Goal: Transaction & Acquisition: Purchase product/service

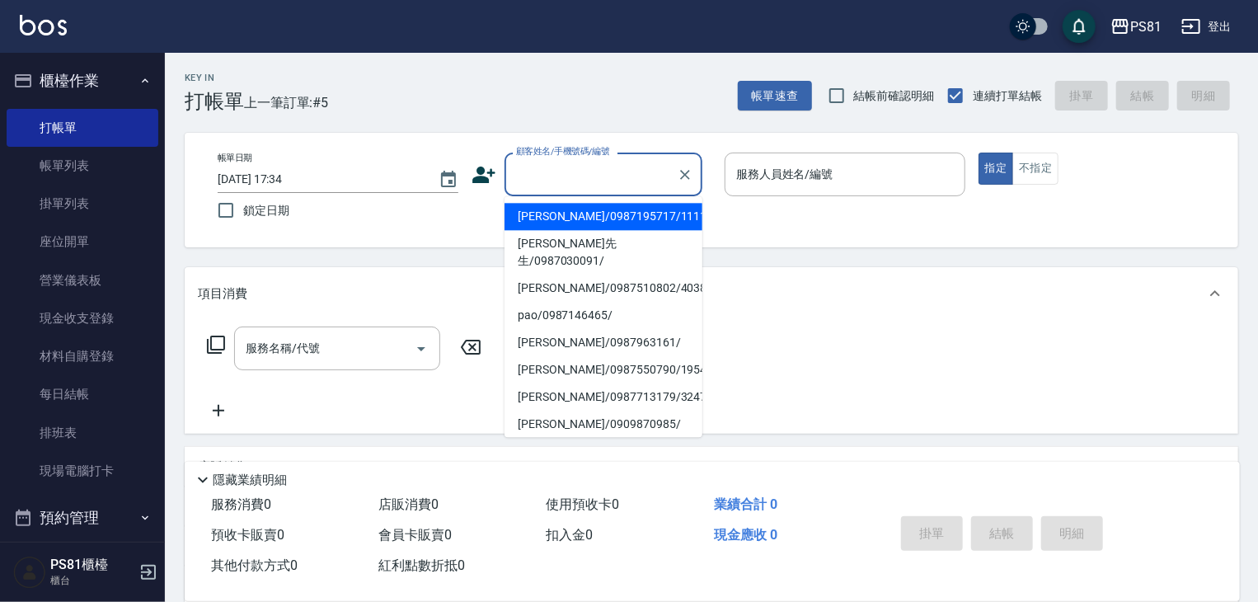
click at [546, 169] on input "顧客姓名/手機號碼/編號" at bounding box center [591, 174] width 158 height 29
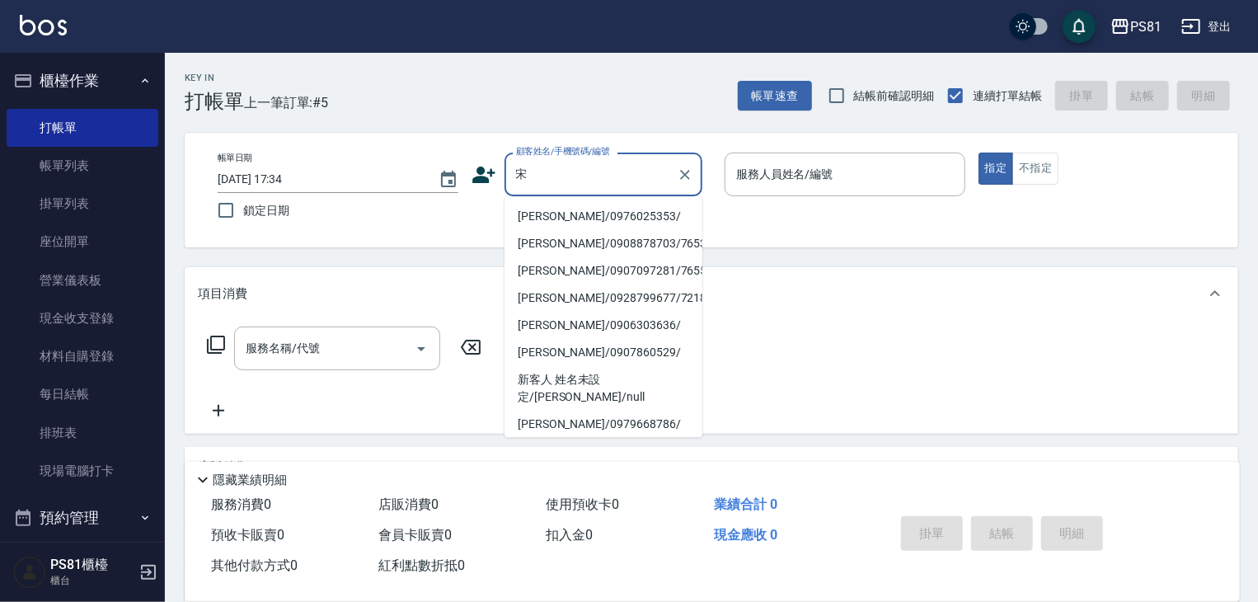
type input "[PERSON_NAME]/0976025353/"
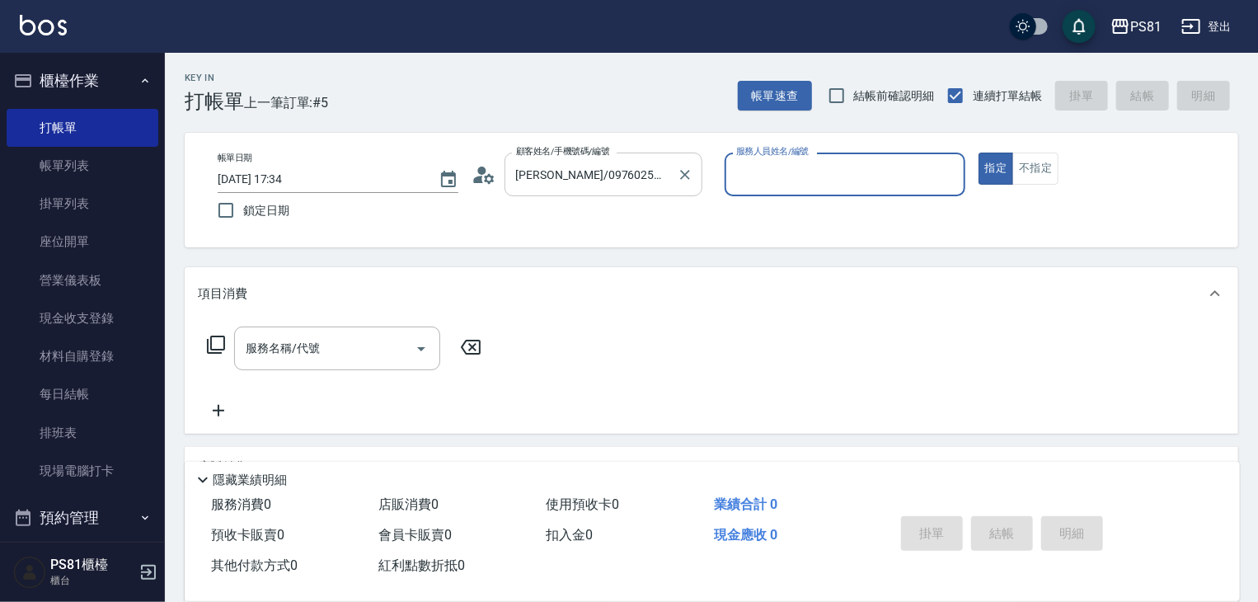
type input "小芸-8"
click at [978, 152] on button "指定" at bounding box center [995, 168] width 35 height 32
type button "true"
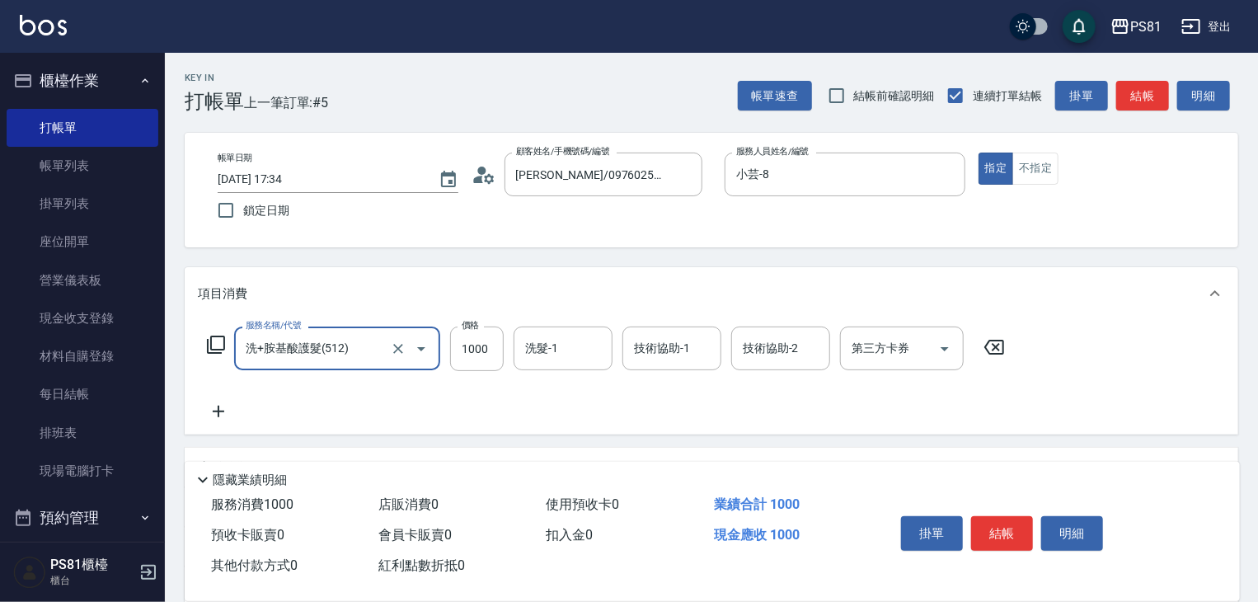
type input "洗+胺基酸護髮(512)"
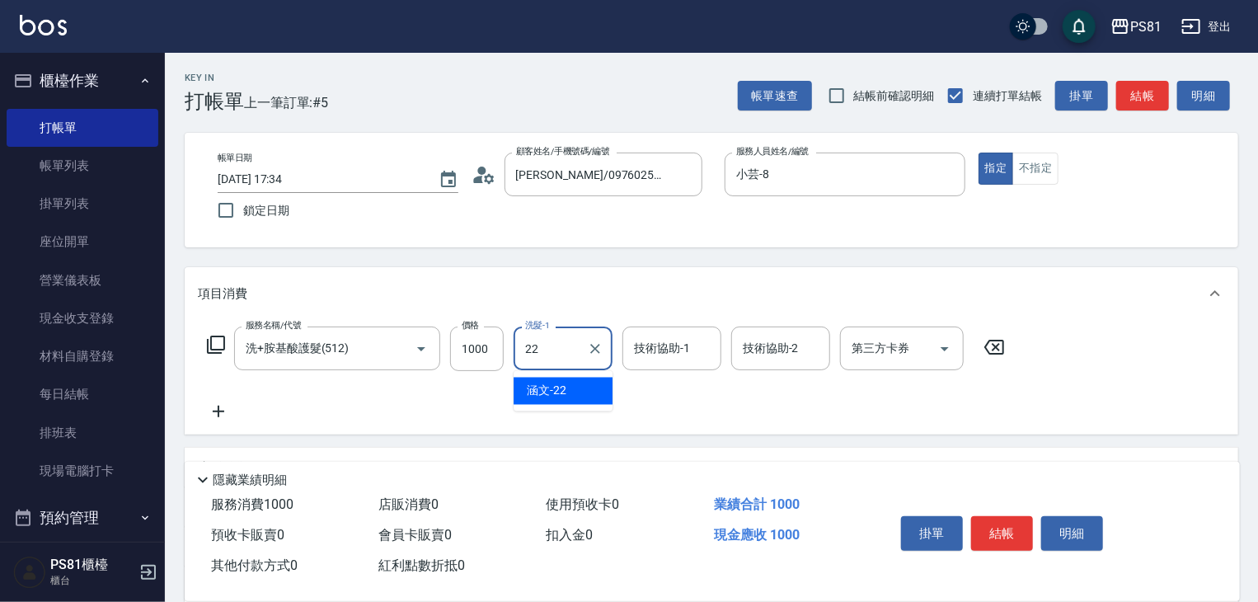
type input "涵文-22"
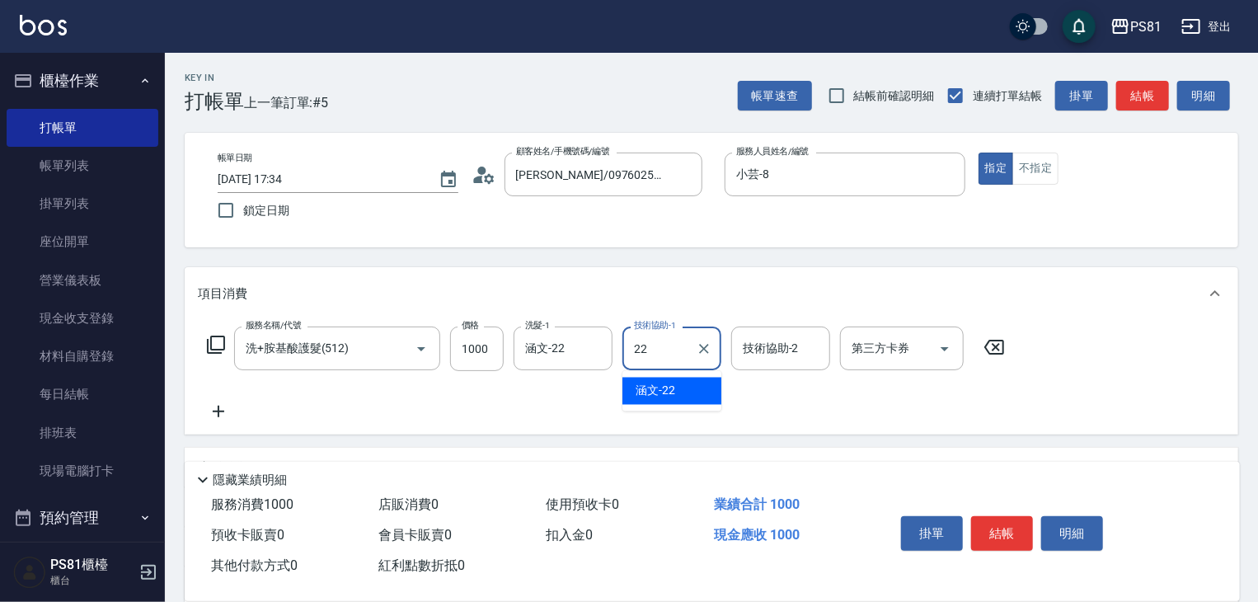
type input "涵文-22"
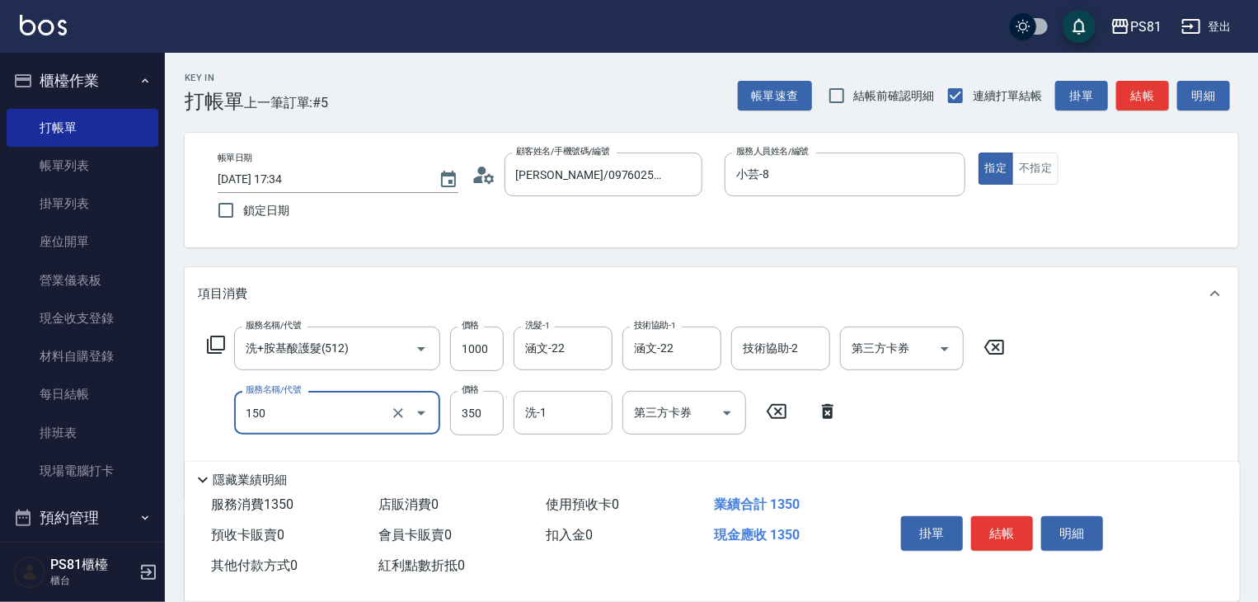
type input "精油按摩(150)"
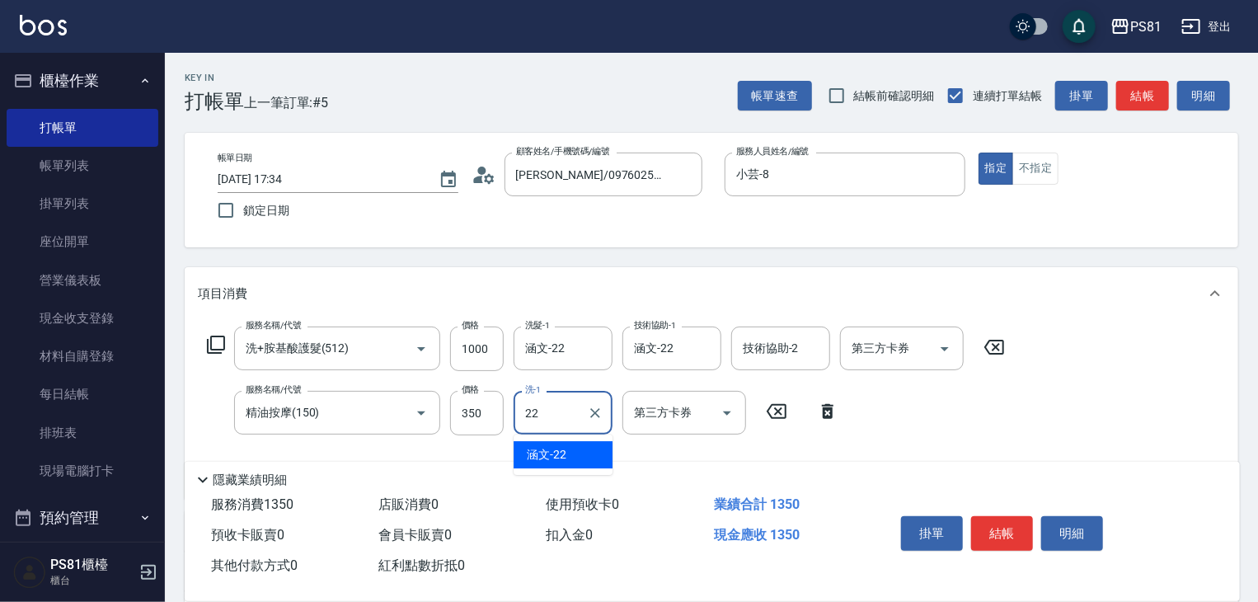
type input "涵文-22"
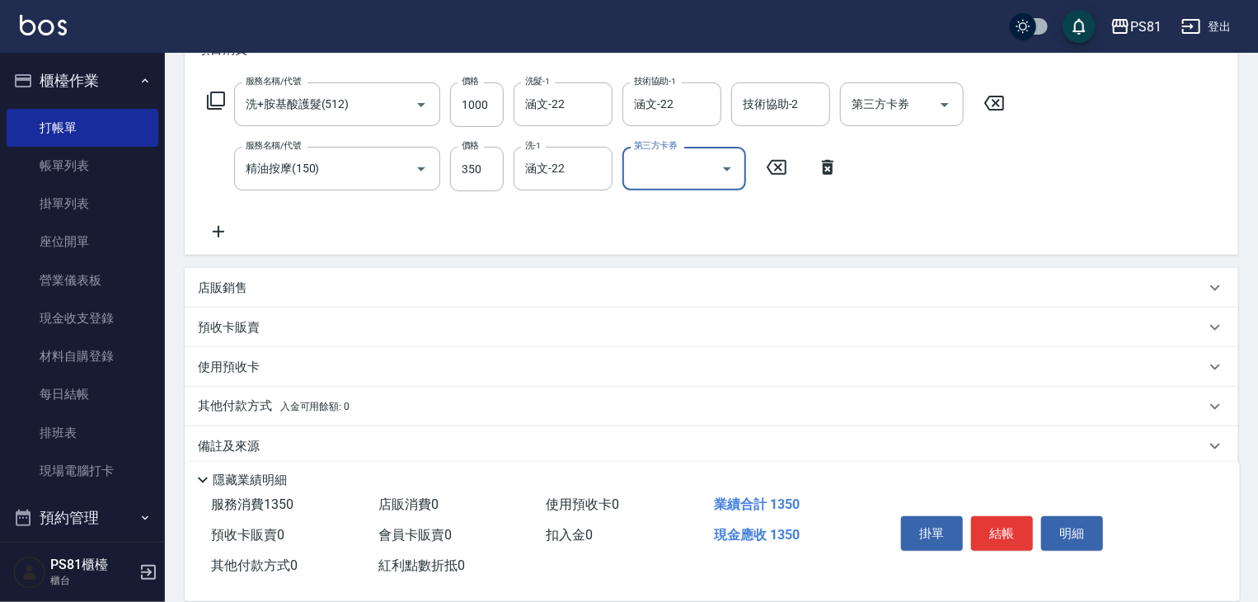
scroll to position [247, 0]
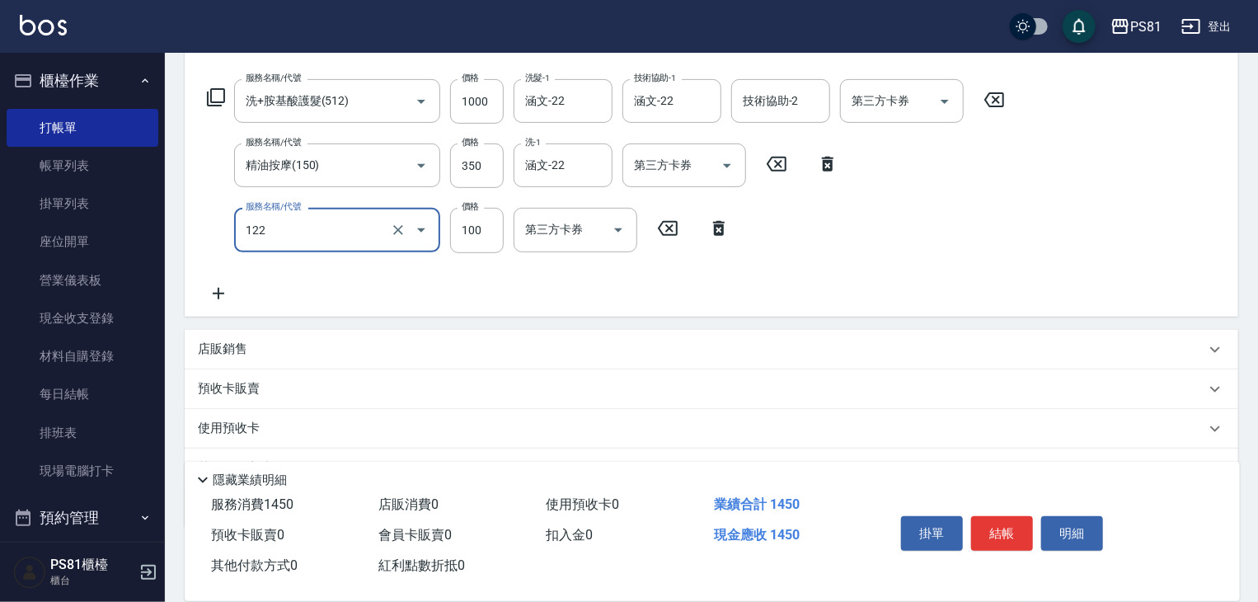
type input "電棒造型(122)"
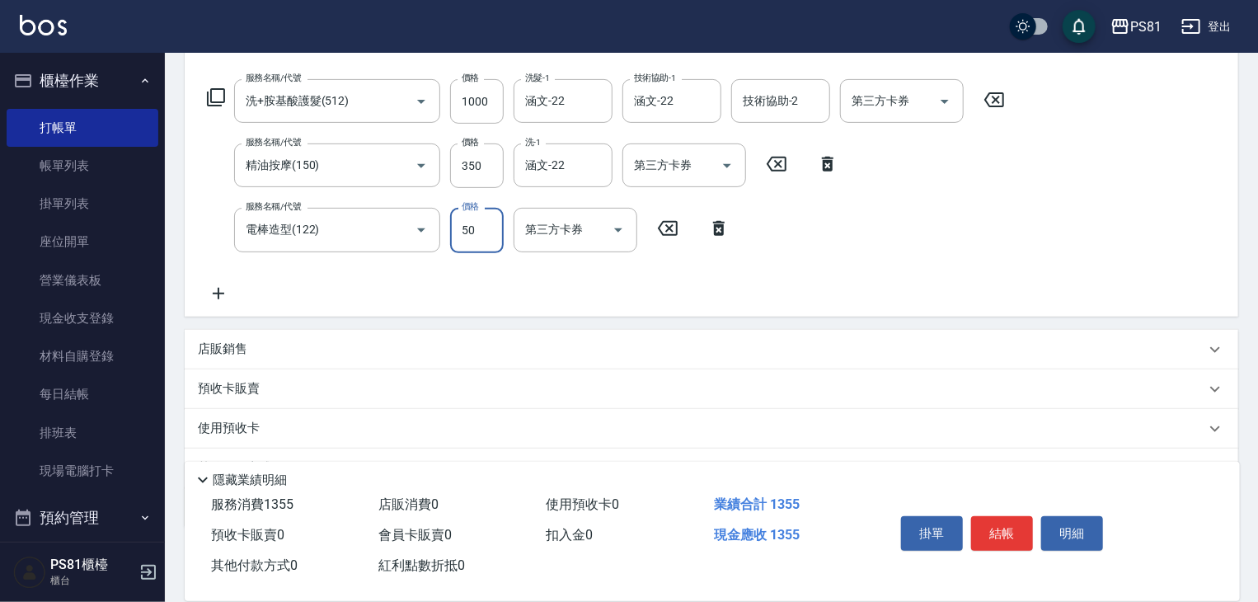
type input "50"
click at [992, 541] on button "結帳" at bounding box center [1002, 533] width 62 height 35
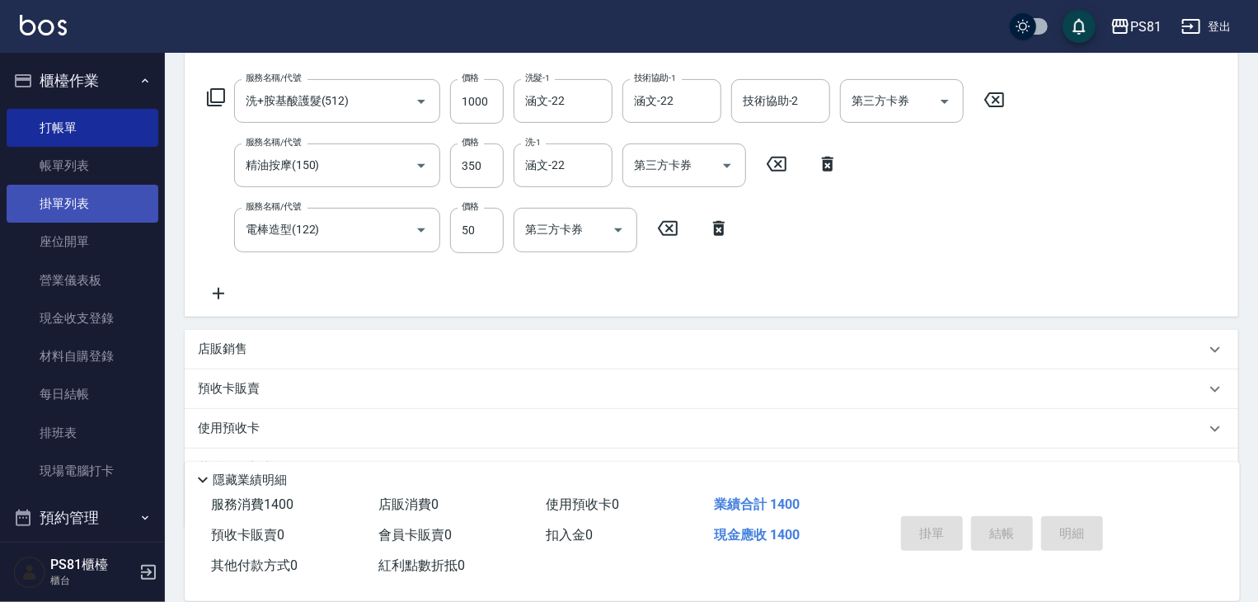
type input "[DATE] 18:26"
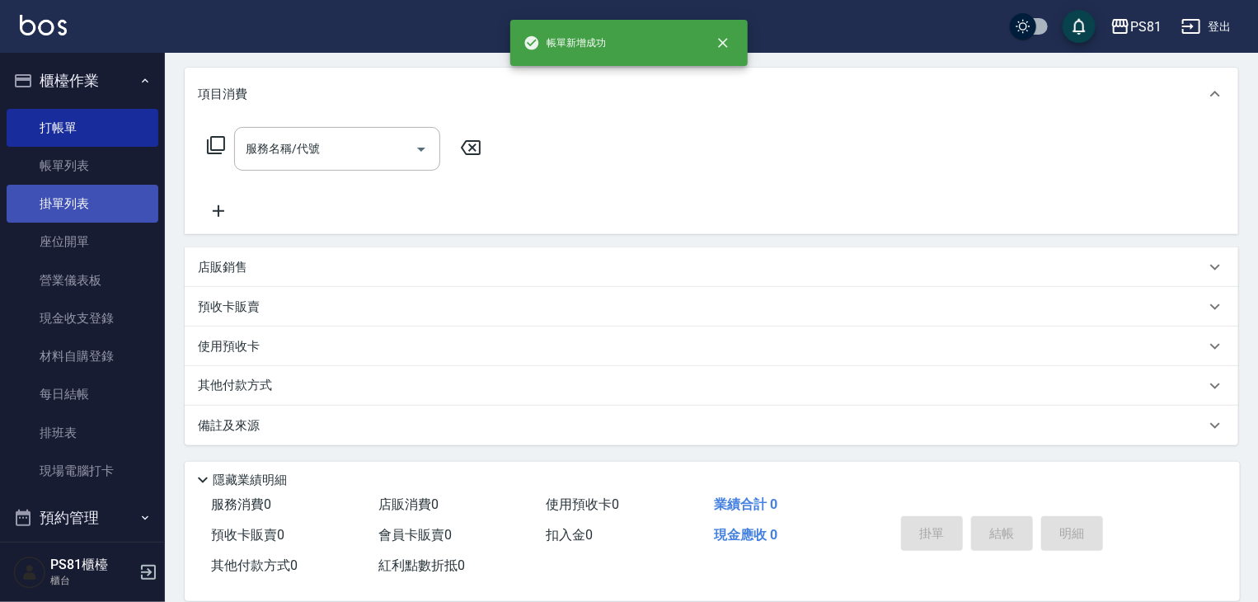
scroll to position [0, 0]
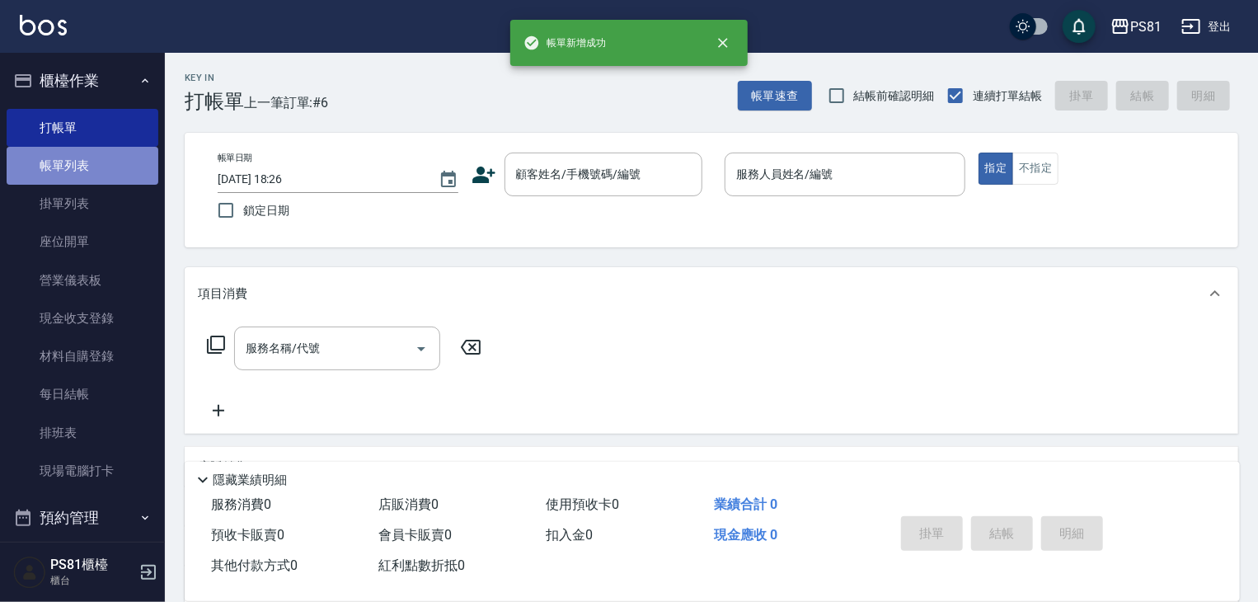
click at [104, 171] on link "帳單列表" at bounding box center [83, 166] width 152 height 38
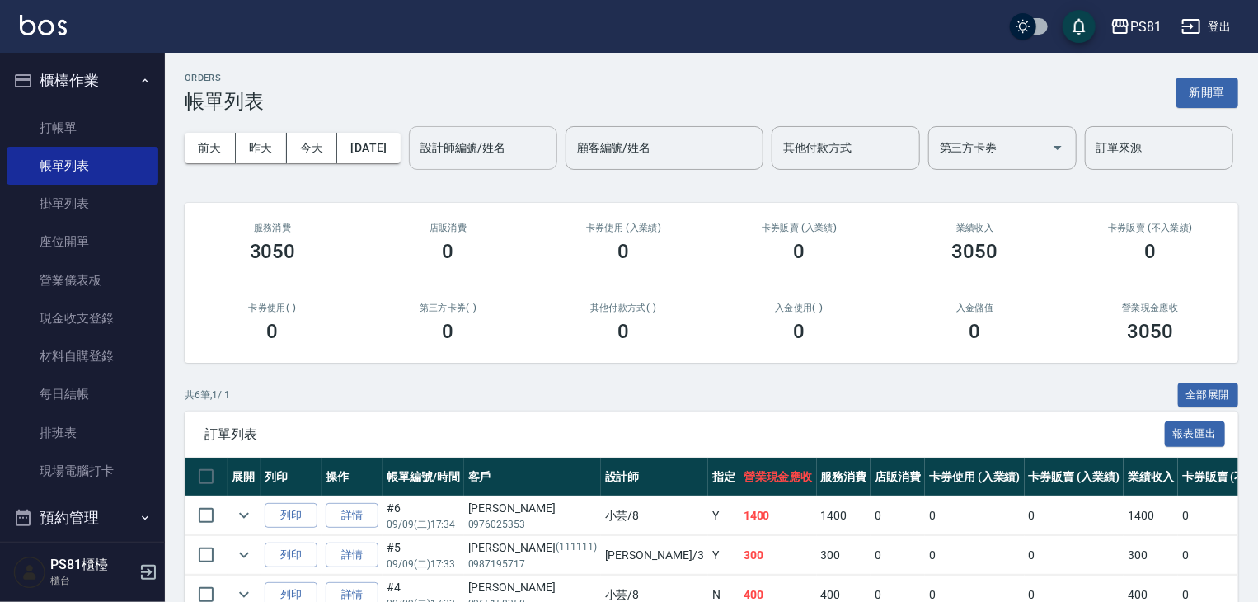
click at [416, 162] on input "設計師編號/姓名" at bounding box center [483, 148] width 134 height 29
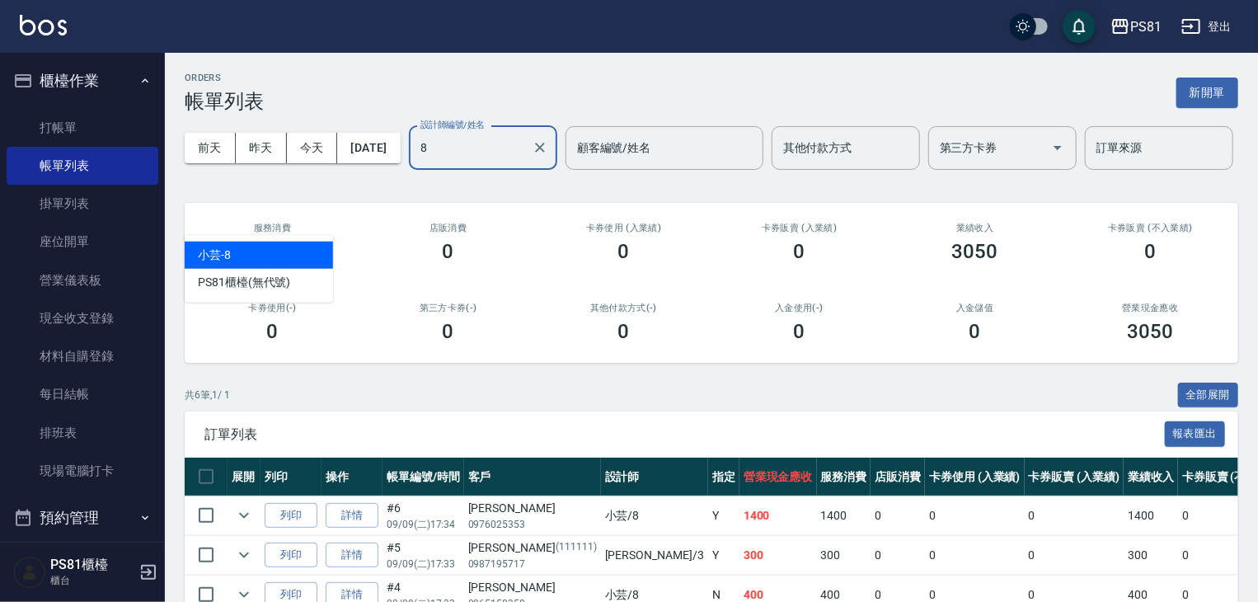
type input "小芸-8"
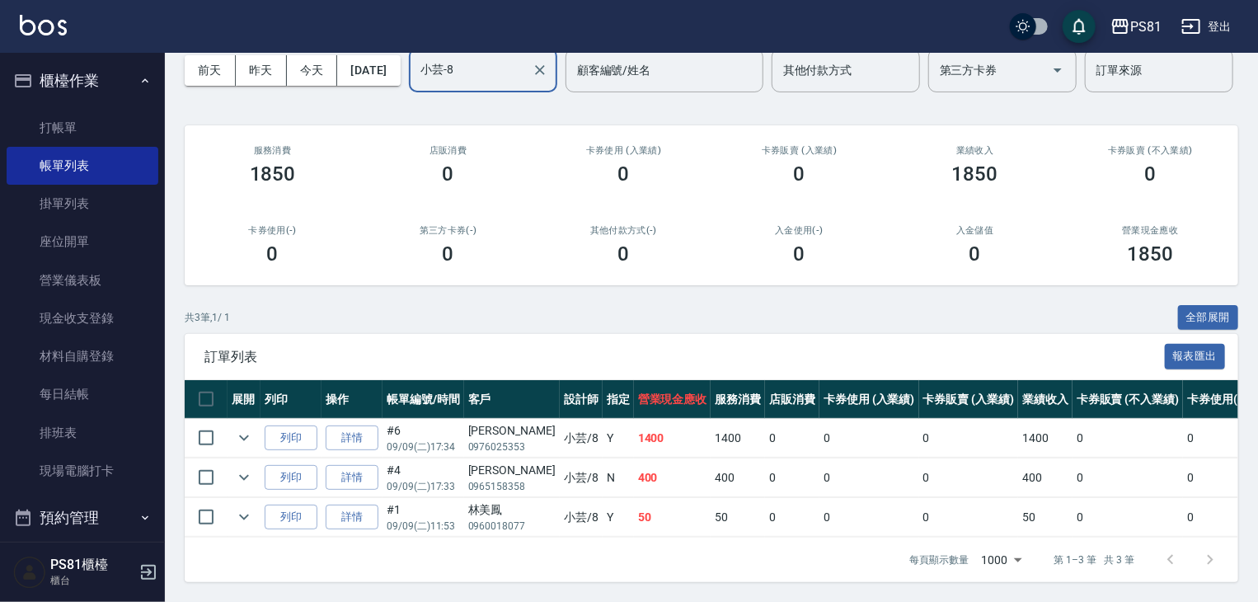
scroll to position [59, 0]
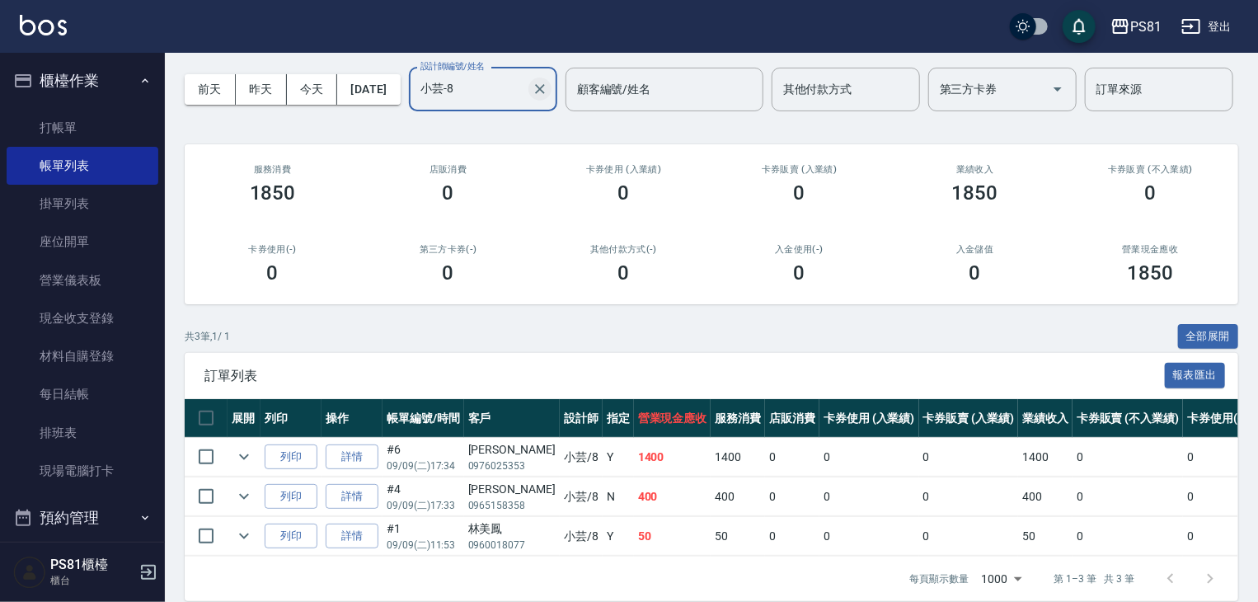
click at [532, 97] on icon "Clear" at bounding box center [540, 89] width 16 height 16
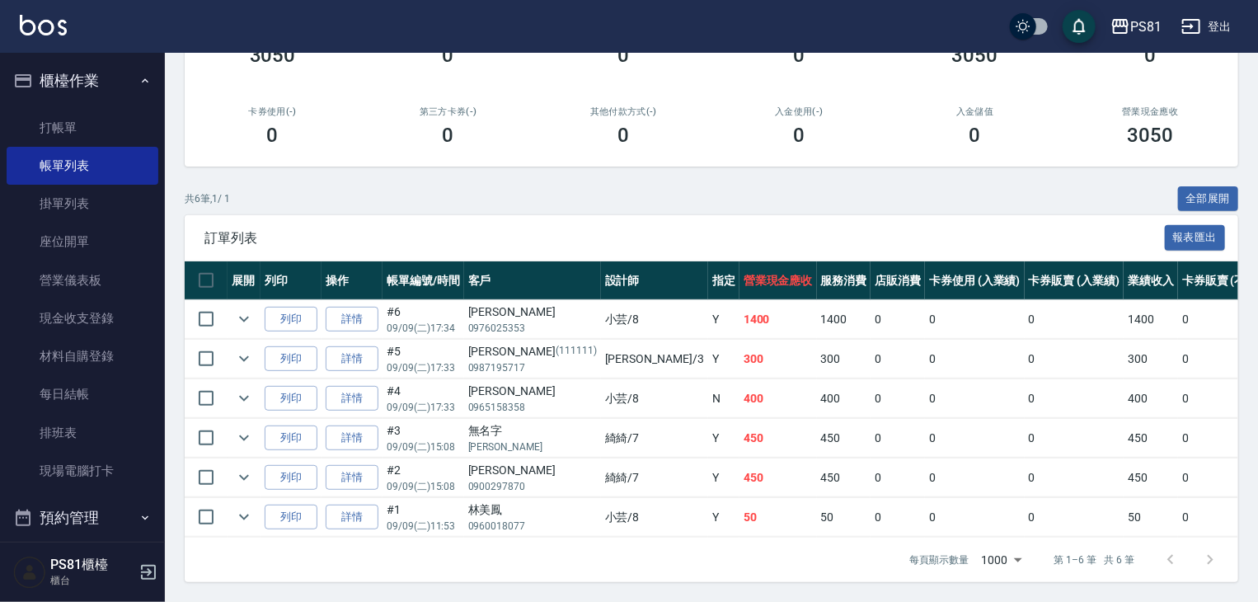
scroll to position [259, 0]
click at [107, 429] on link "排班表" at bounding box center [83, 433] width 152 height 38
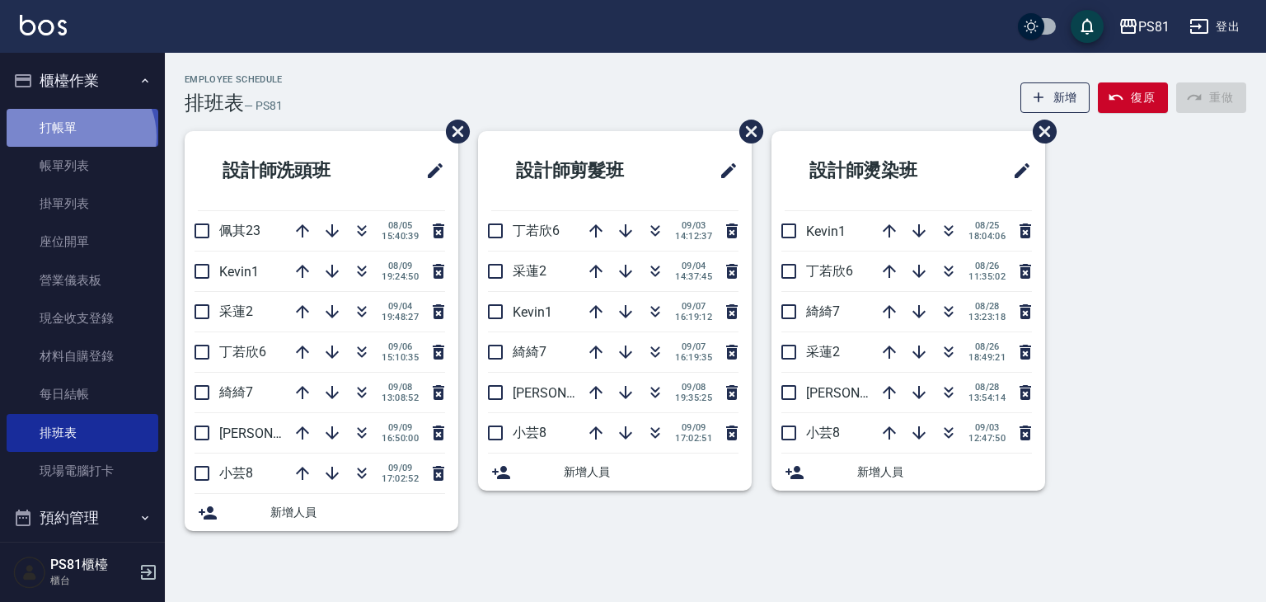
click at [78, 136] on link "打帳單" at bounding box center [83, 128] width 152 height 38
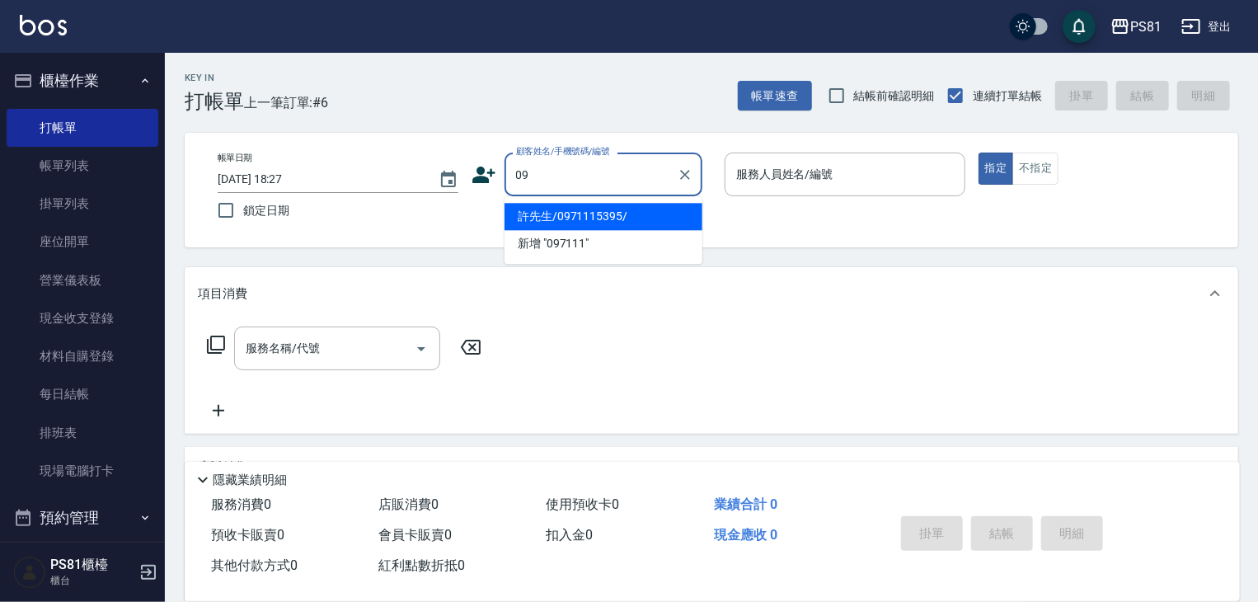
type input "0"
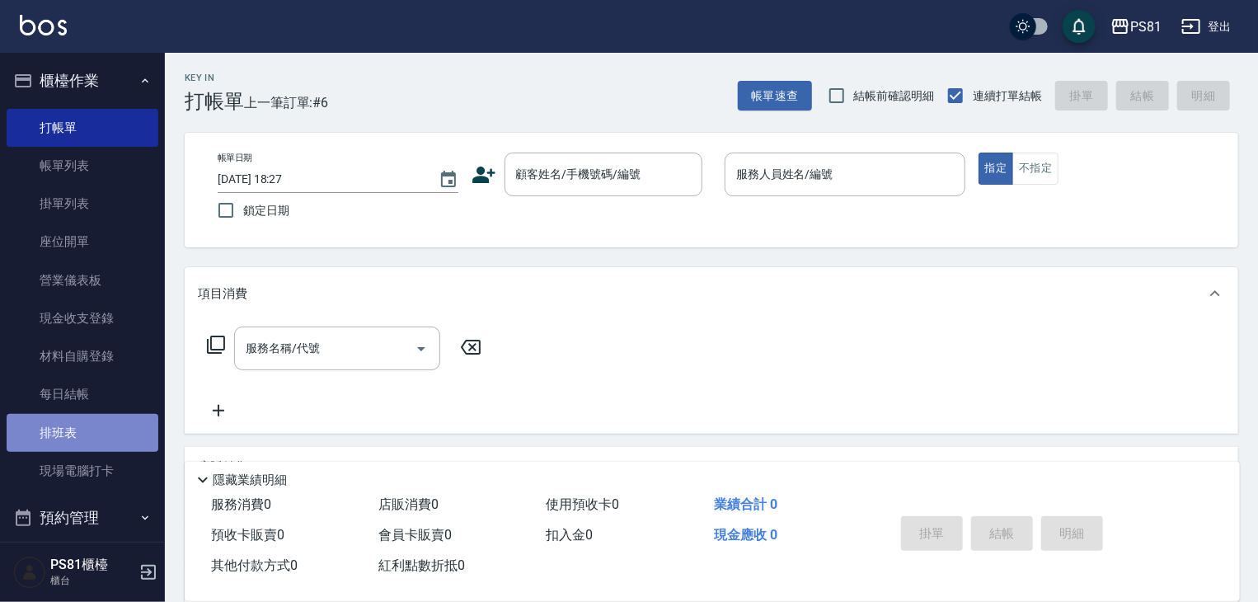
click at [100, 428] on link "排班表" at bounding box center [83, 433] width 152 height 38
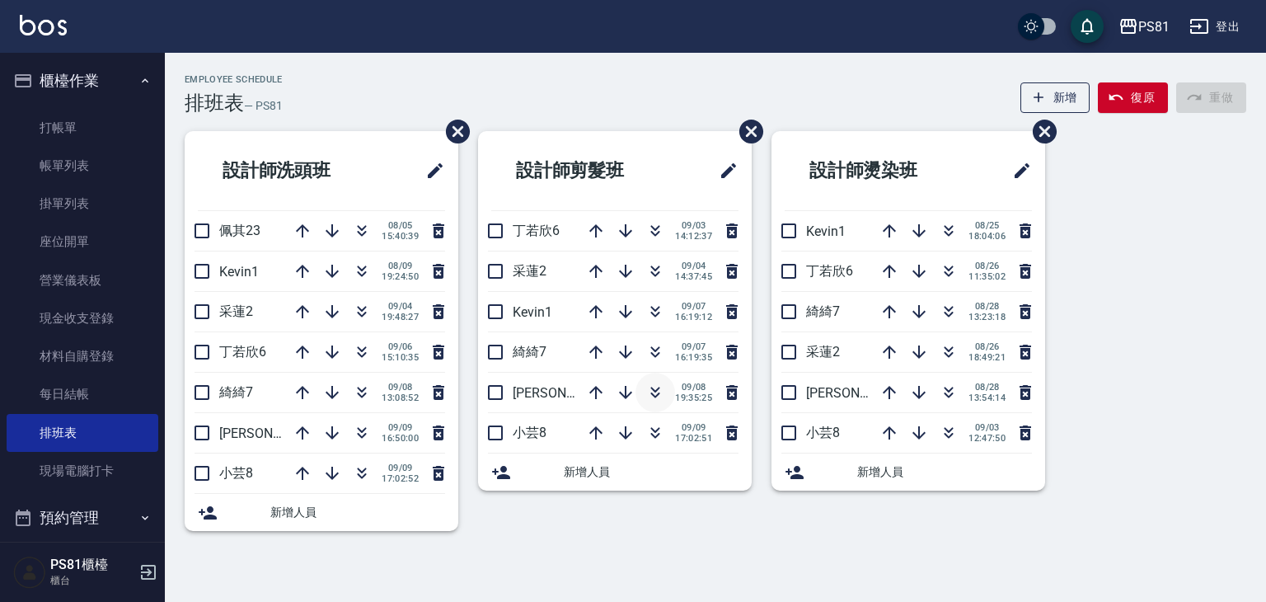
click at [659, 385] on icon "button" at bounding box center [655, 392] width 20 height 20
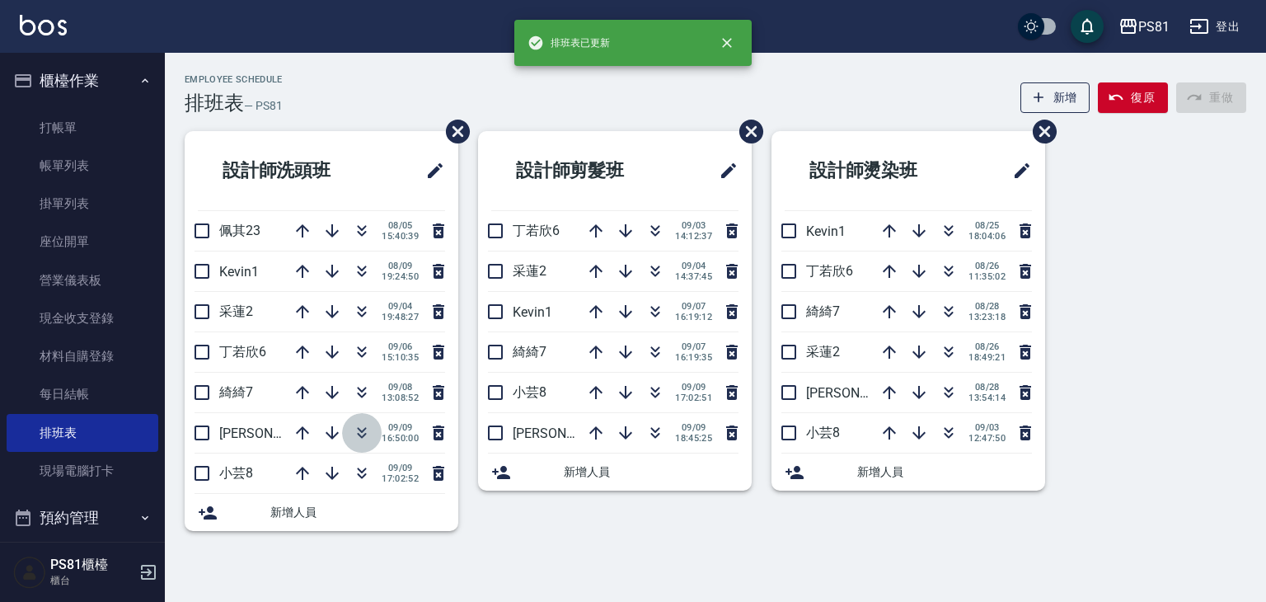
click at [364, 443] on button "button" at bounding box center [362, 433] width 40 height 40
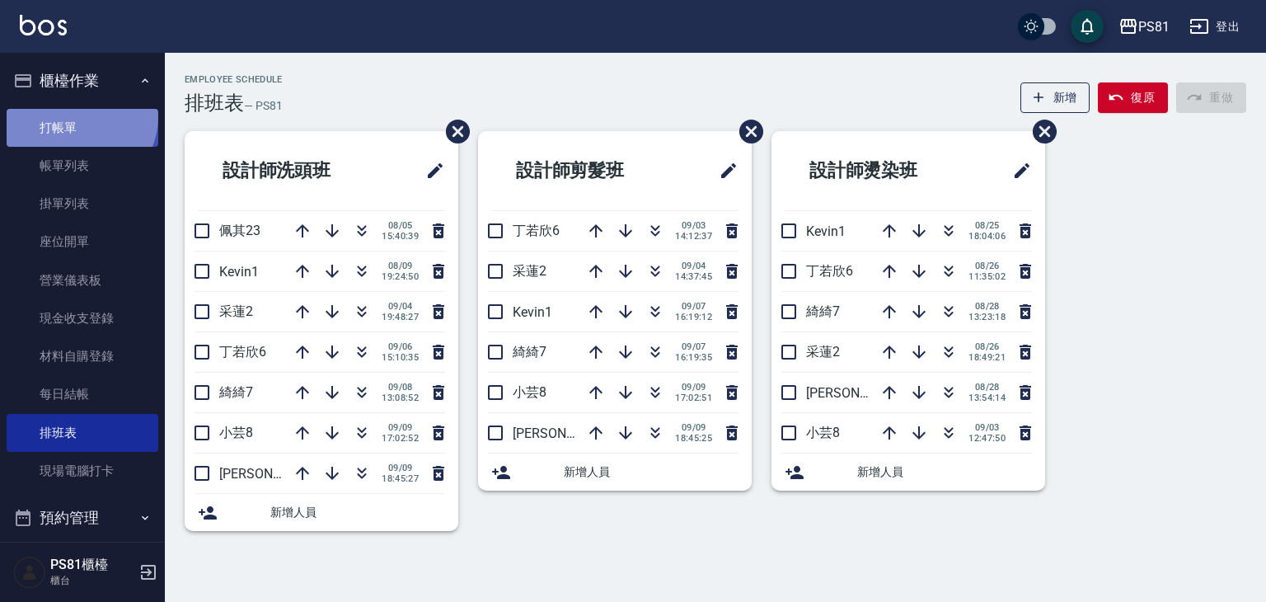
click at [80, 116] on link "打帳單" at bounding box center [83, 128] width 152 height 38
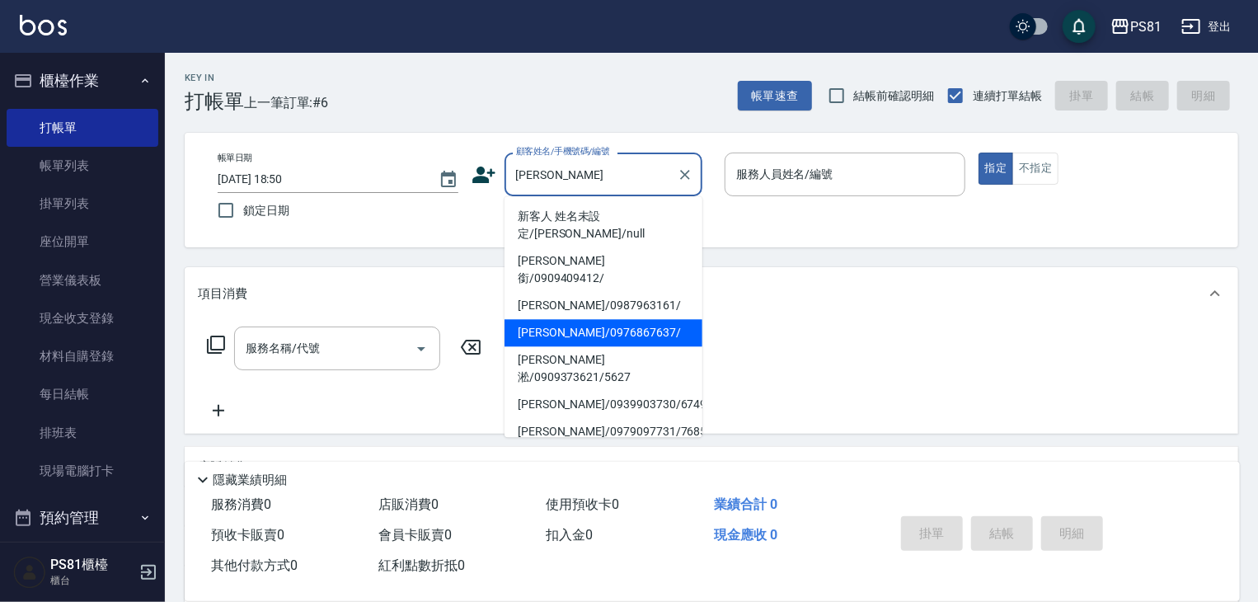
click at [639, 319] on li "[PERSON_NAME]/0976867637/" at bounding box center [603, 332] width 198 height 27
type input "[PERSON_NAME]/0976867637/"
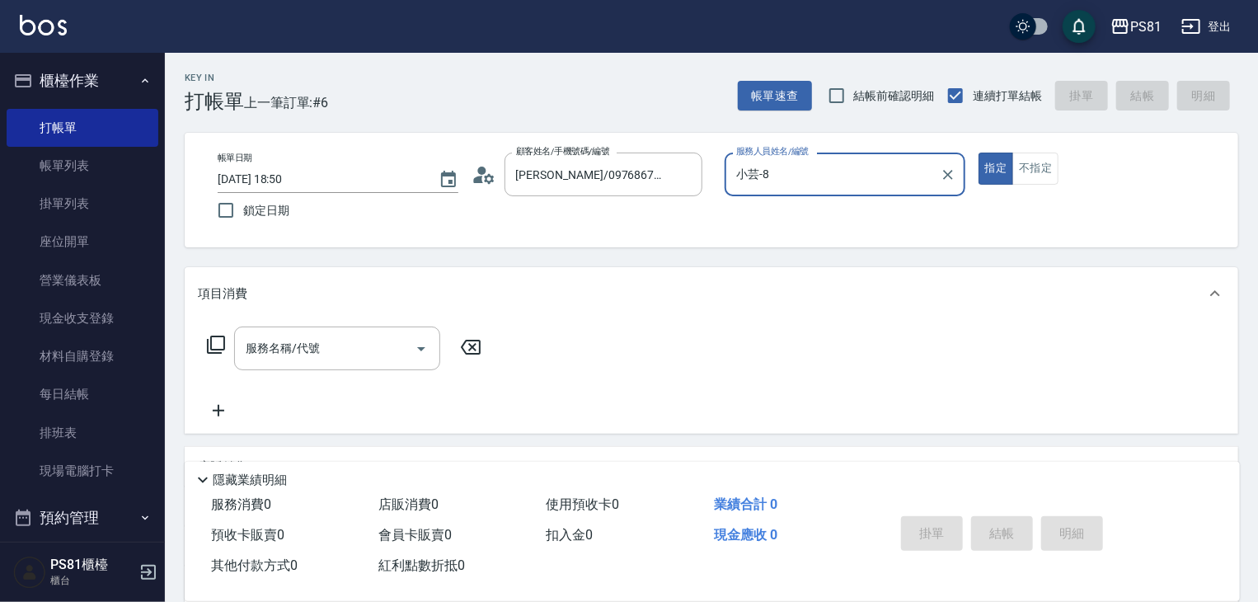
click at [771, 173] on input "小芸-8" at bounding box center [832, 174] width 201 height 29
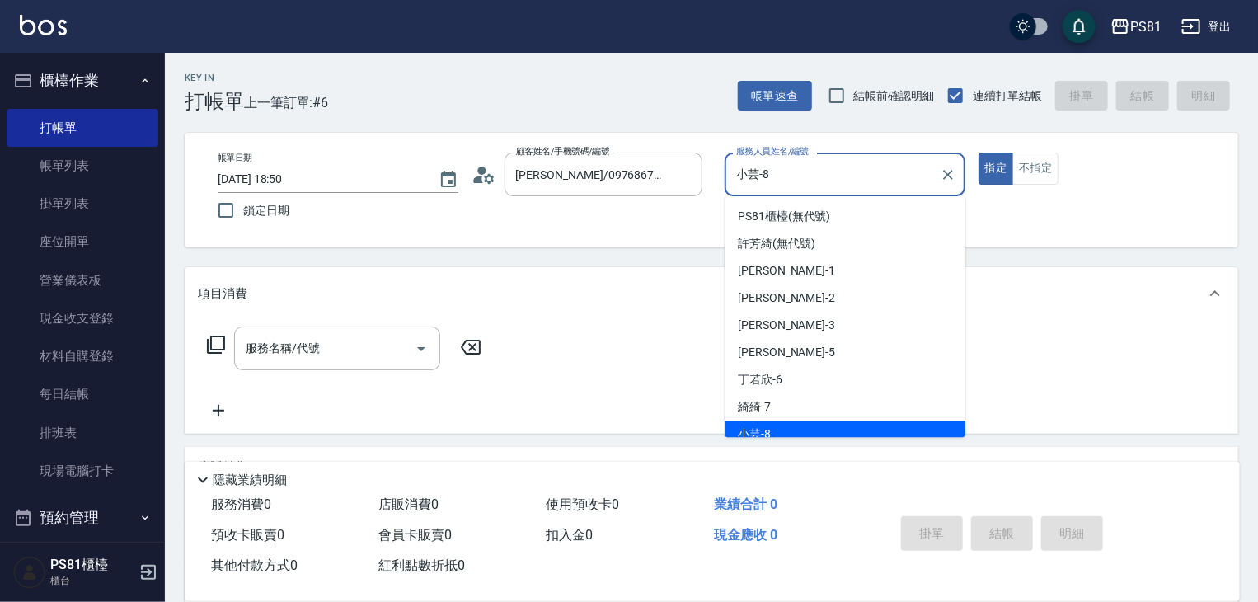
click at [771, 173] on input "小芸-8" at bounding box center [832, 174] width 201 height 29
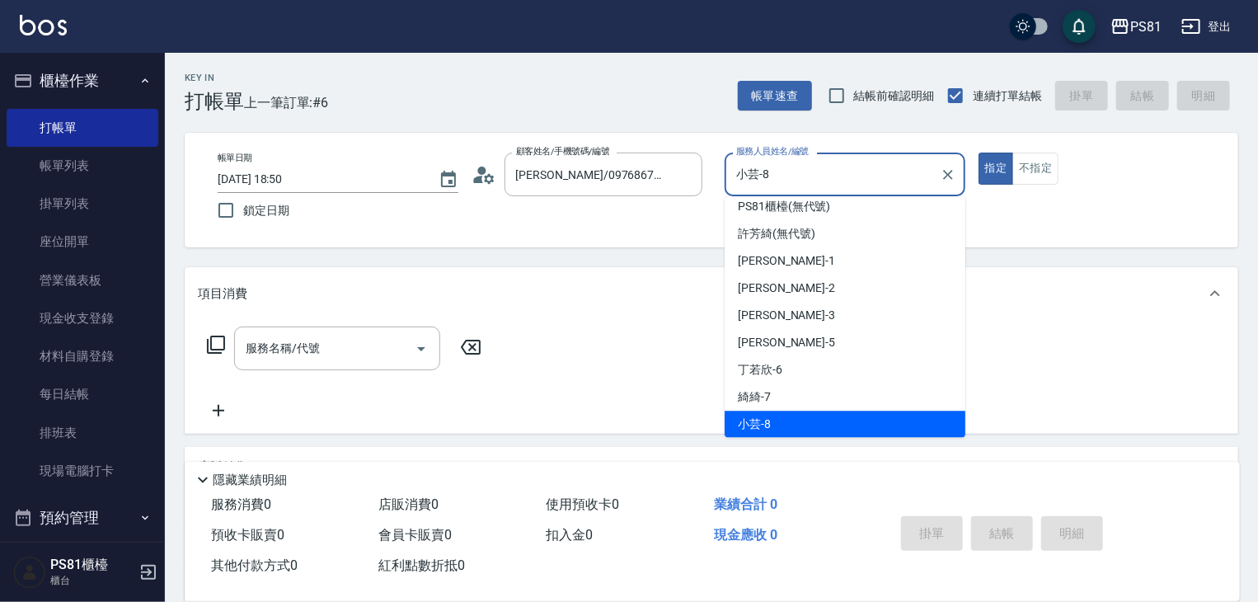
click at [771, 173] on input "小芸-8" at bounding box center [832, 174] width 201 height 29
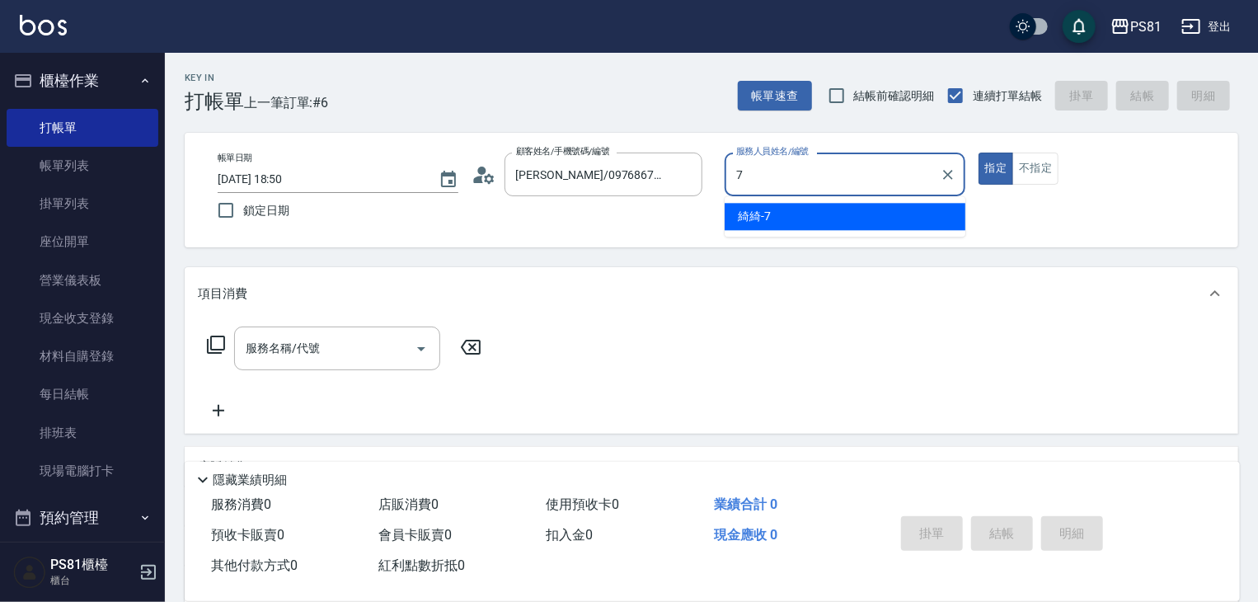
scroll to position [0, 0]
click at [758, 223] on span "綺綺 -7" at bounding box center [754, 216] width 33 height 17
type input "綺綺-7"
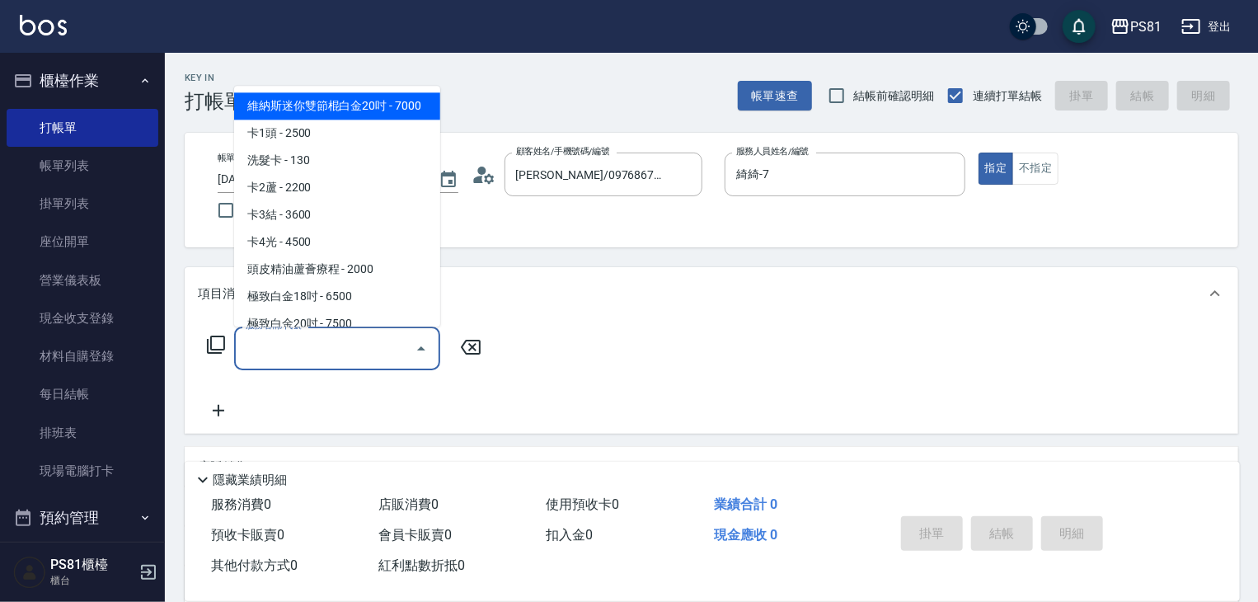
click at [359, 350] on input "服務名稱/代號" at bounding box center [324, 348] width 166 height 29
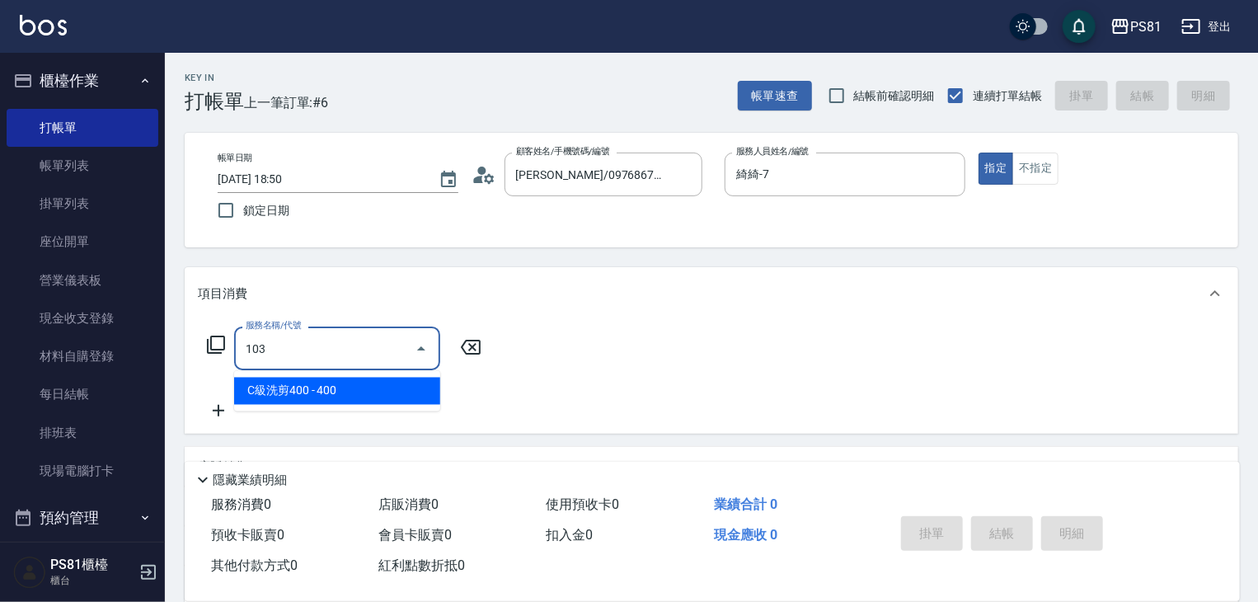
type input "C級洗剪400(103)"
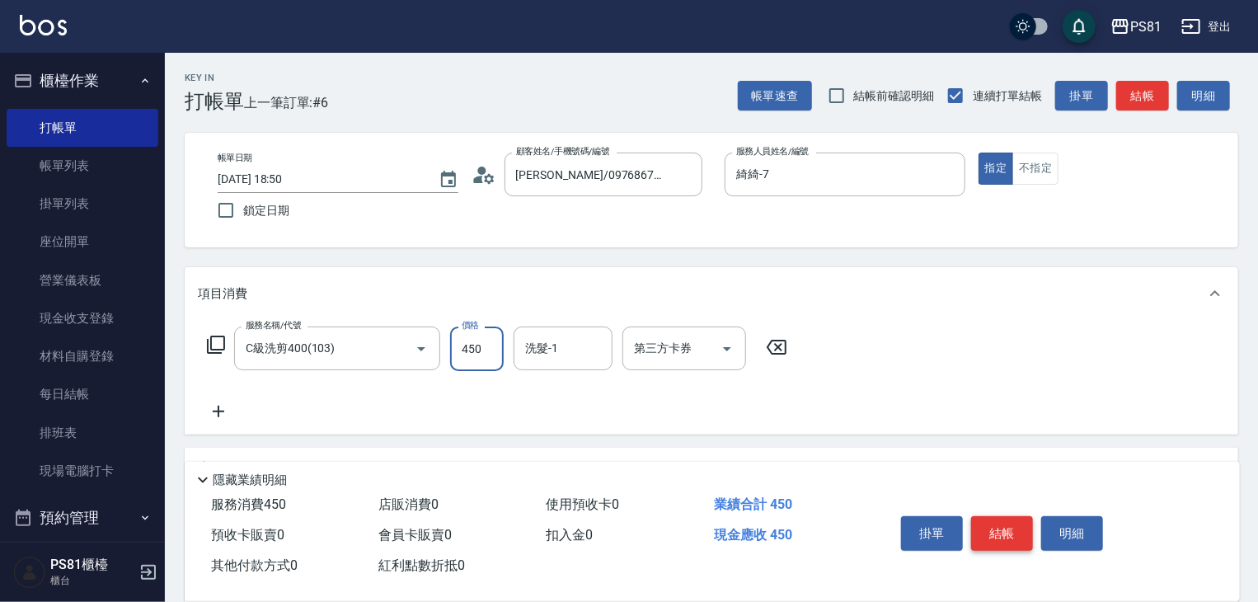
type input "450"
click at [995, 522] on button "結帳" at bounding box center [1002, 533] width 62 height 35
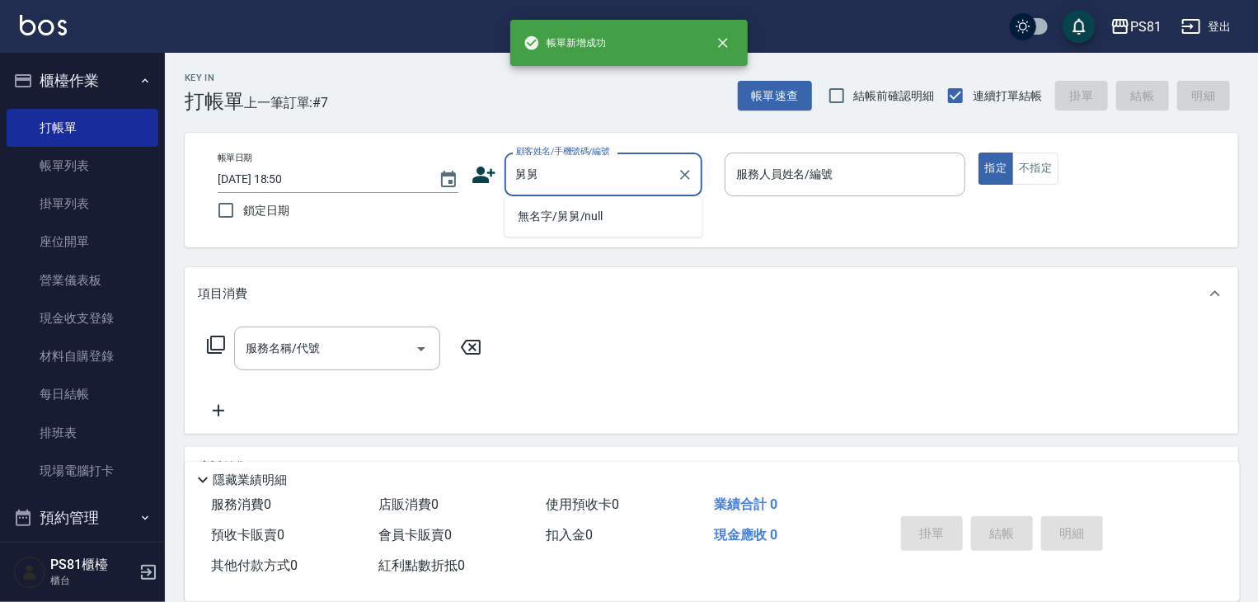
click at [593, 210] on li "無名字/舅舅/null" at bounding box center [603, 216] width 198 height 27
type input "無名字/舅舅/null"
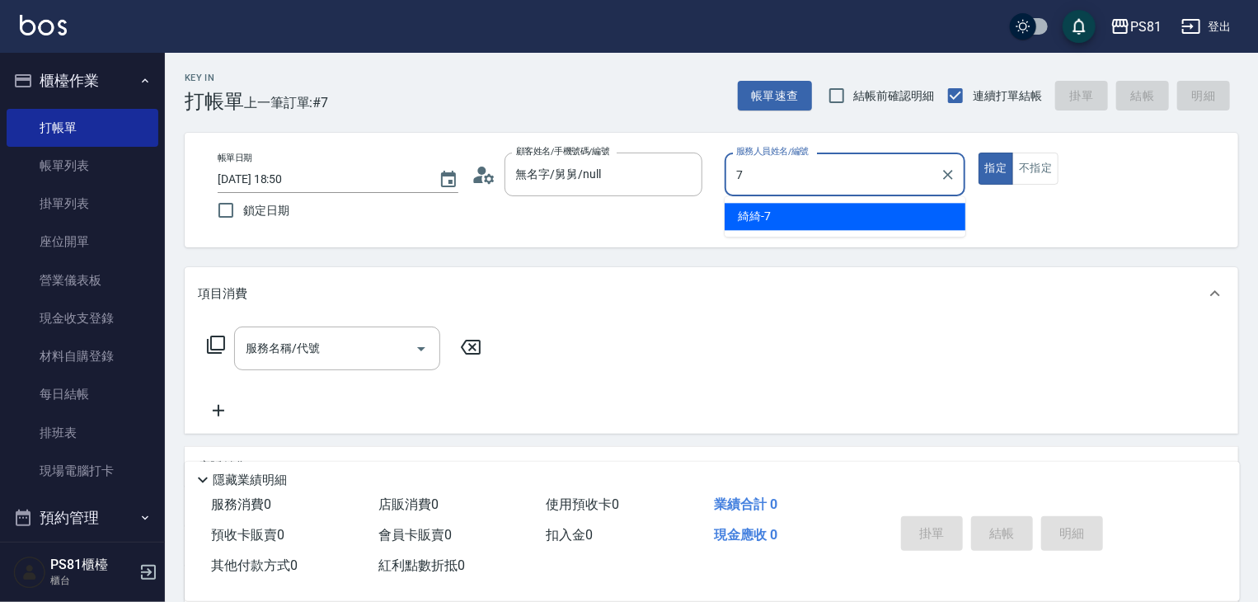
click at [827, 202] on ul "綺綺 -7" at bounding box center [844, 216] width 241 height 40
click at [772, 209] on div "綺綺 -7" at bounding box center [844, 216] width 241 height 27
type input "綺綺-7"
click at [266, 321] on div "服務名稱/代號 服務名稱/代號" at bounding box center [711, 377] width 1053 height 114
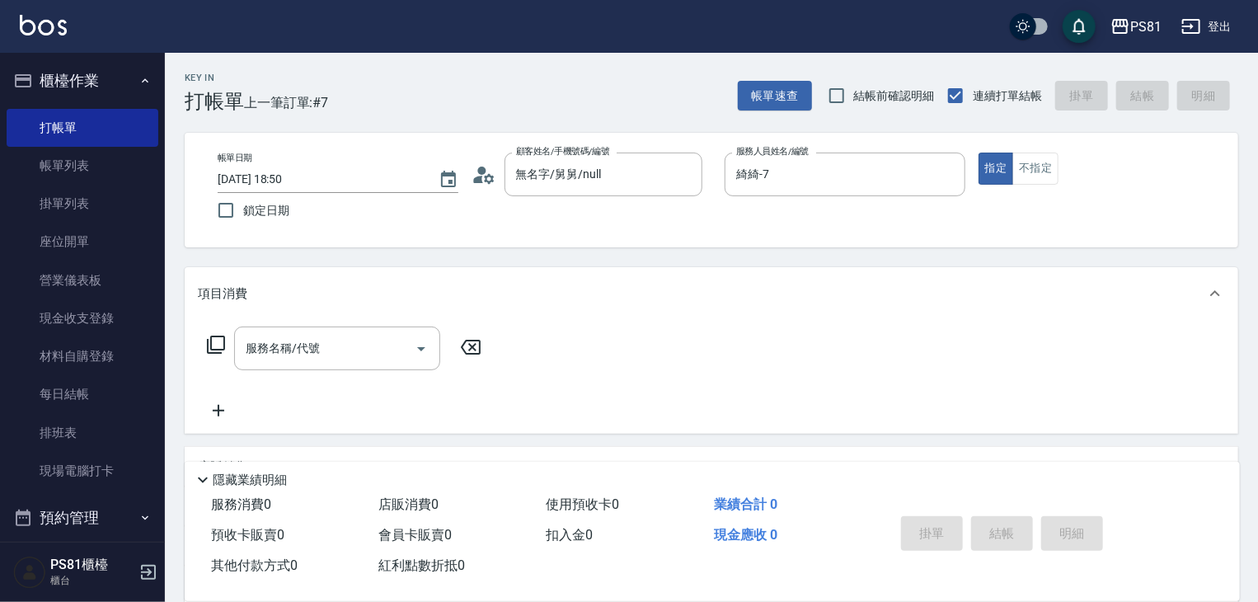
click at [268, 339] on div "服務名稱/代號" at bounding box center [337, 348] width 206 height 44
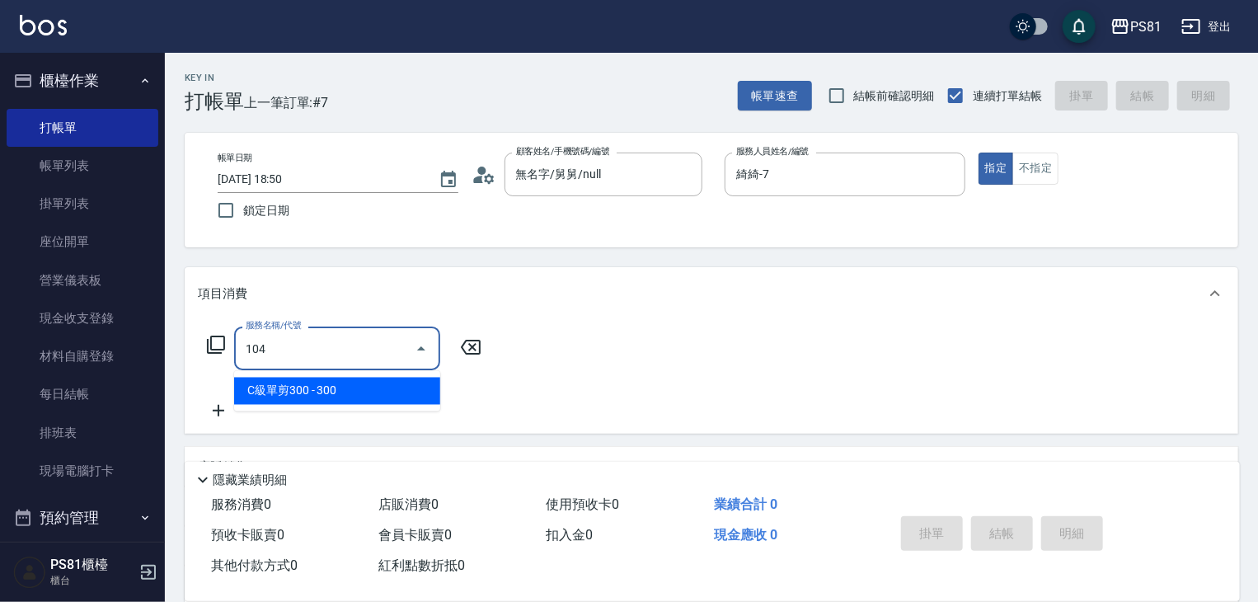
drag, startPoint x: 288, startPoint y: 373, endPoint x: 298, endPoint y: 386, distance: 15.8
click at [291, 377] on ul "C級單剪300 - 300" at bounding box center [337, 391] width 206 height 40
drag, startPoint x: 298, startPoint y: 386, endPoint x: 554, endPoint y: 428, distance: 258.9
click at [299, 386] on span "C級單剪300 - 300" at bounding box center [337, 390] width 206 height 27
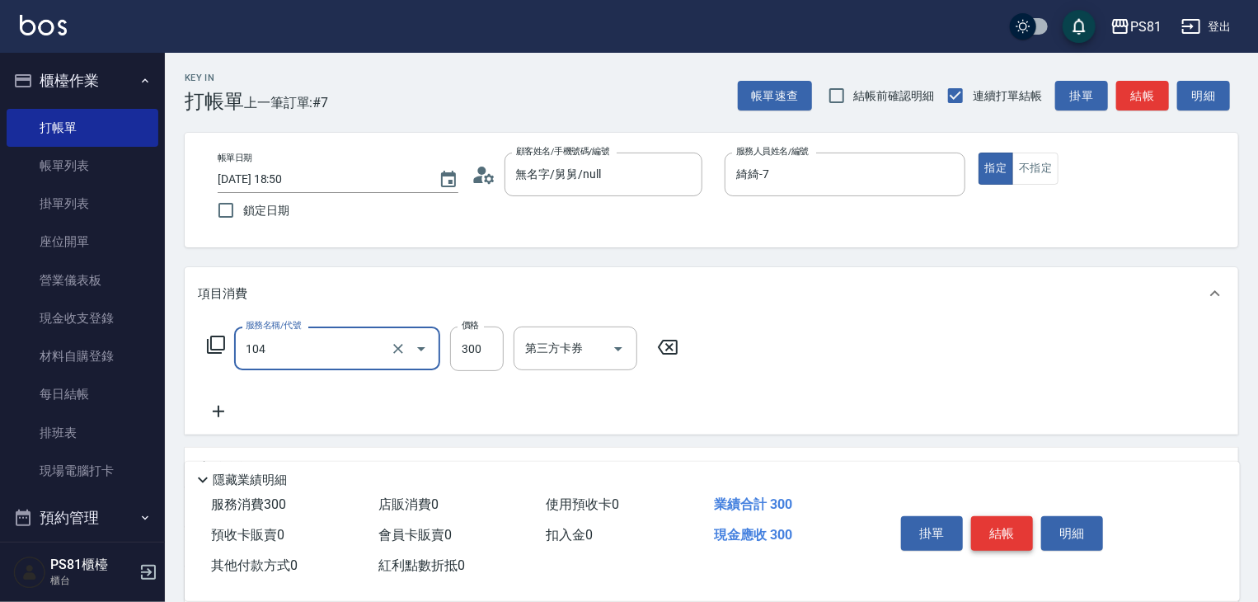
type input "C級單剪300(104)"
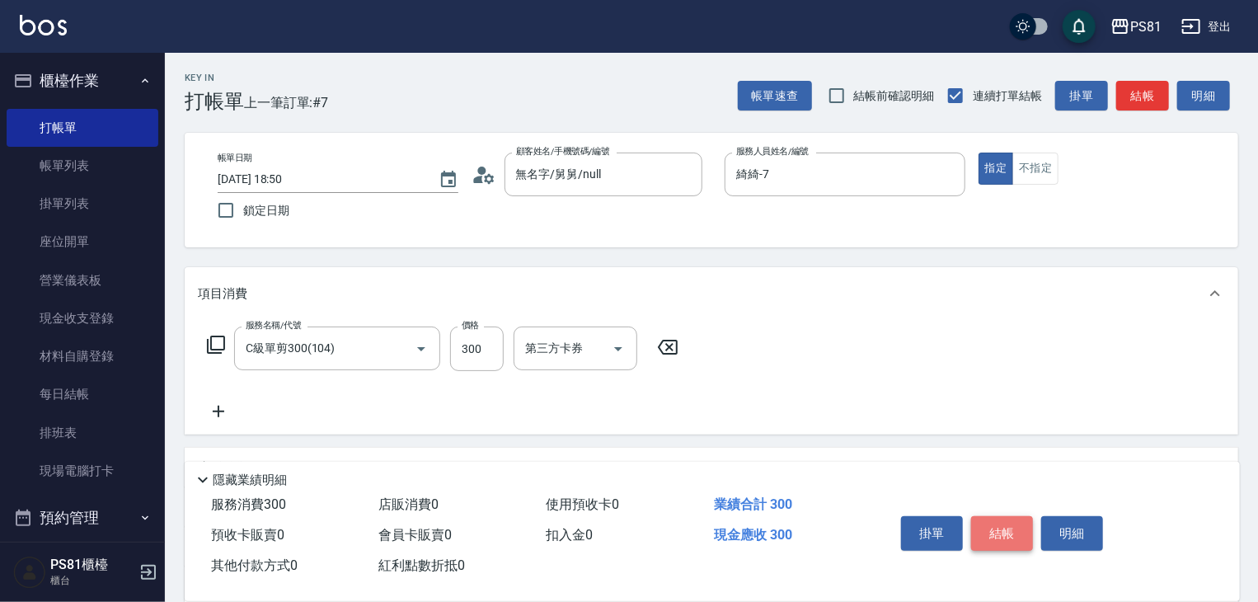
click at [982, 527] on button "結帳" at bounding box center [1002, 533] width 62 height 35
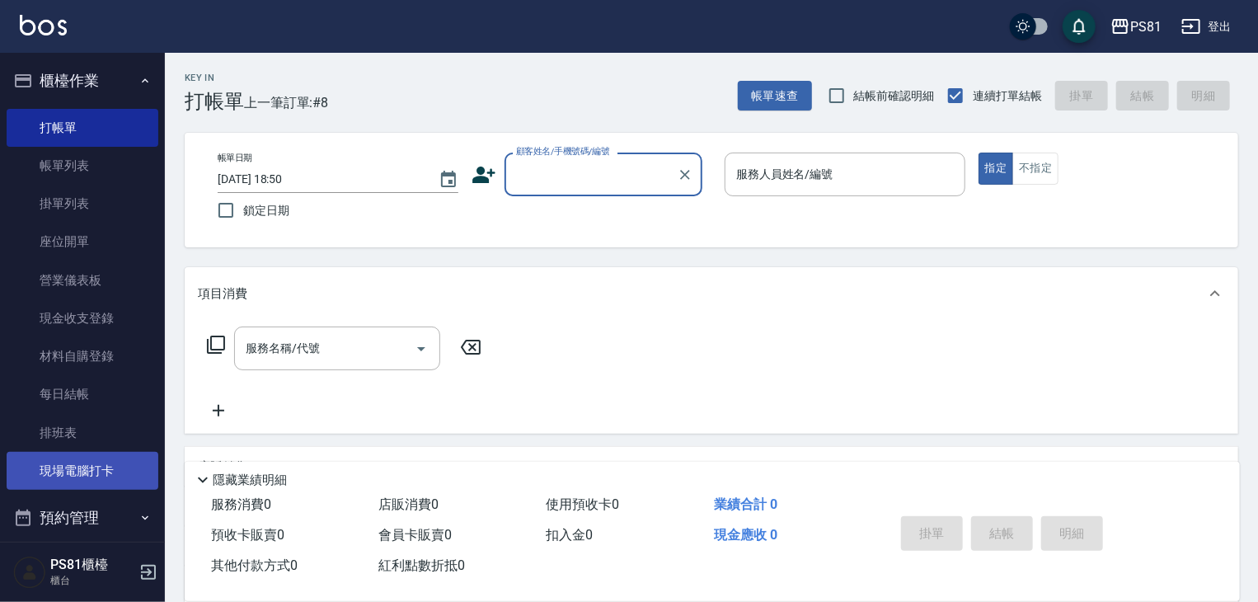
click at [83, 462] on link "現場電腦打卡" at bounding box center [83, 471] width 152 height 38
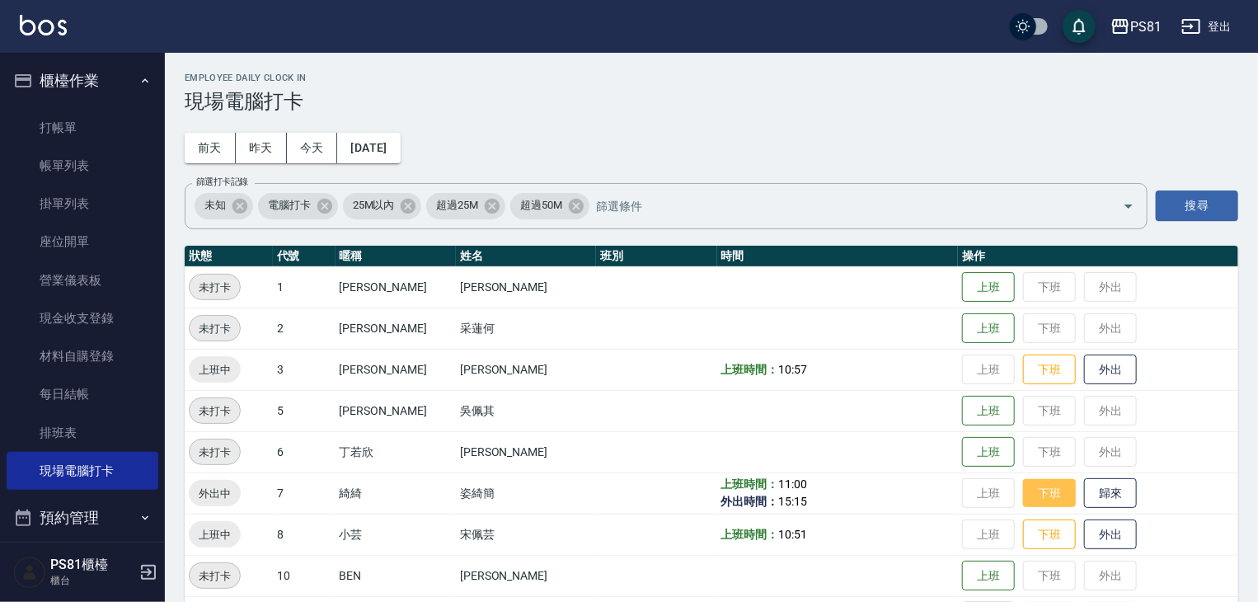
click at [1023, 495] on button "下班" at bounding box center [1049, 493] width 53 height 29
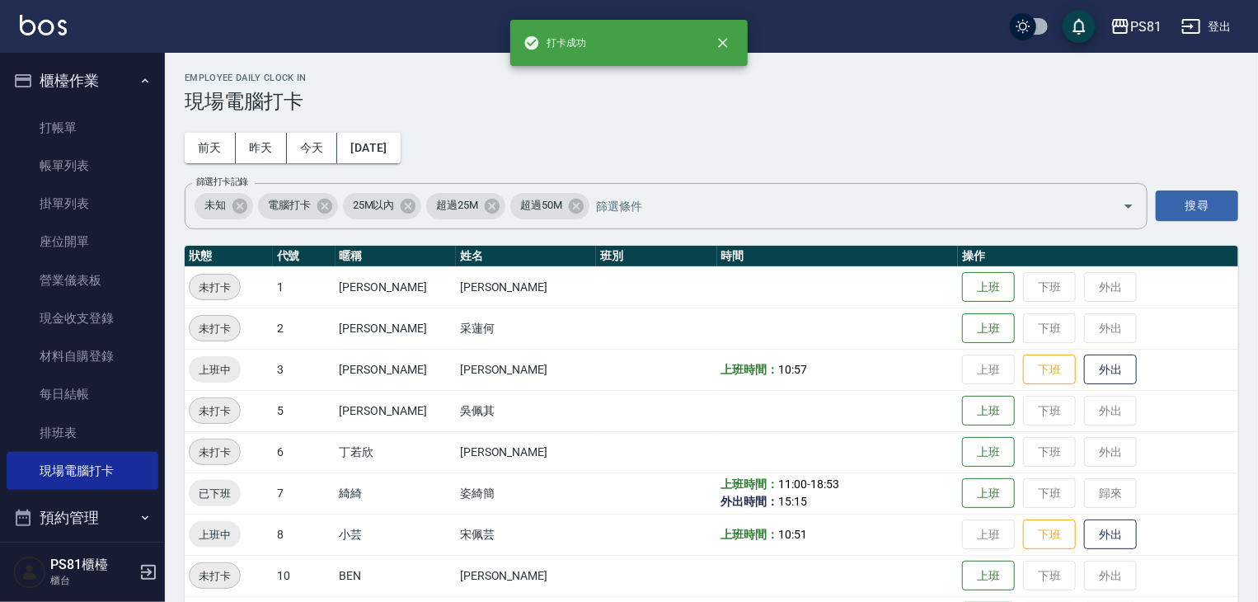
click at [912, 509] on td "上班時間： 11:00 - 18:53 外出時間： 15:15" at bounding box center [837, 492] width 241 height 41
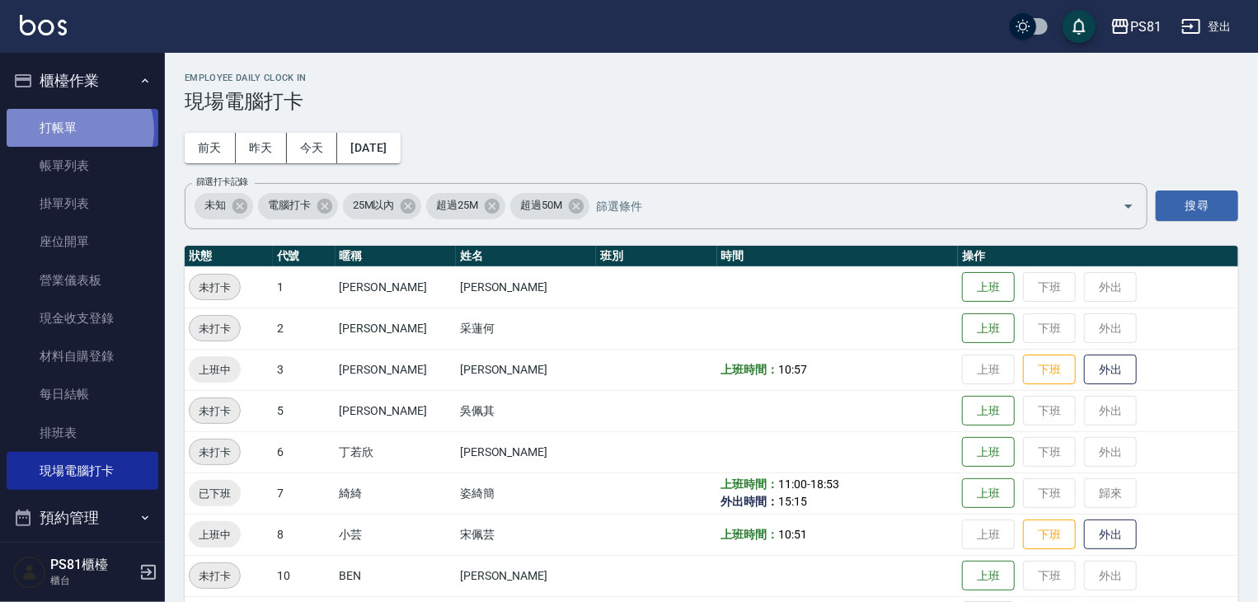
click at [77, 129] on link "打帳單" at bounding box center [83, 128] width 152 height 38
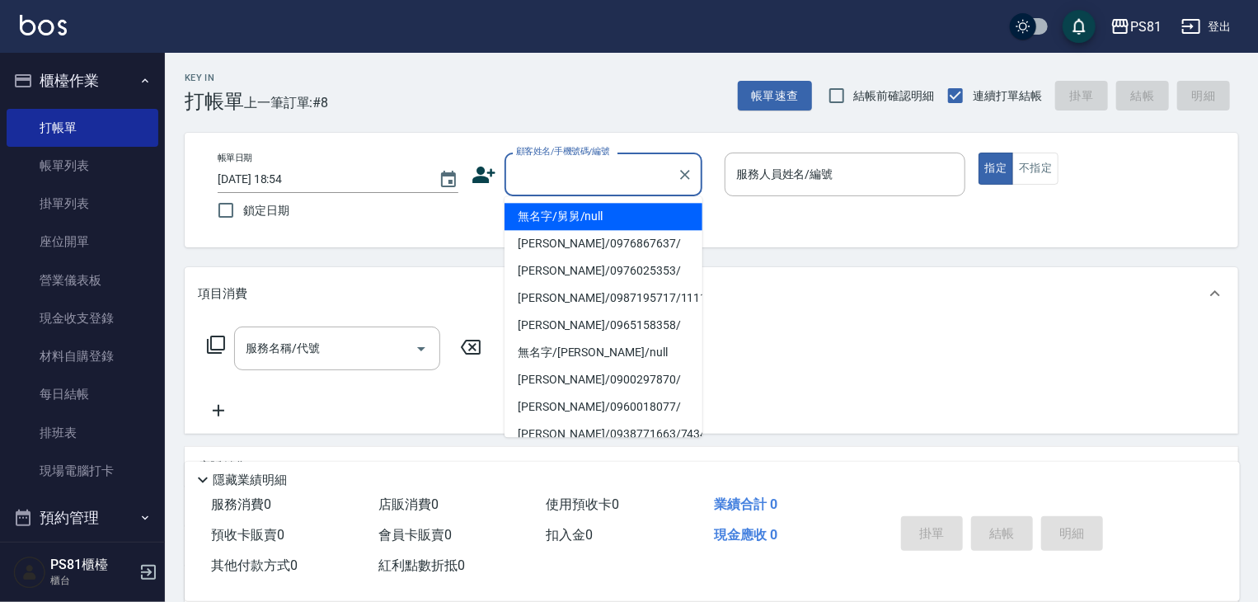
click at [574, 166] on input "顧客姓名/手機號碼/編號" at bounding box center [591, 174] width 158 height 29
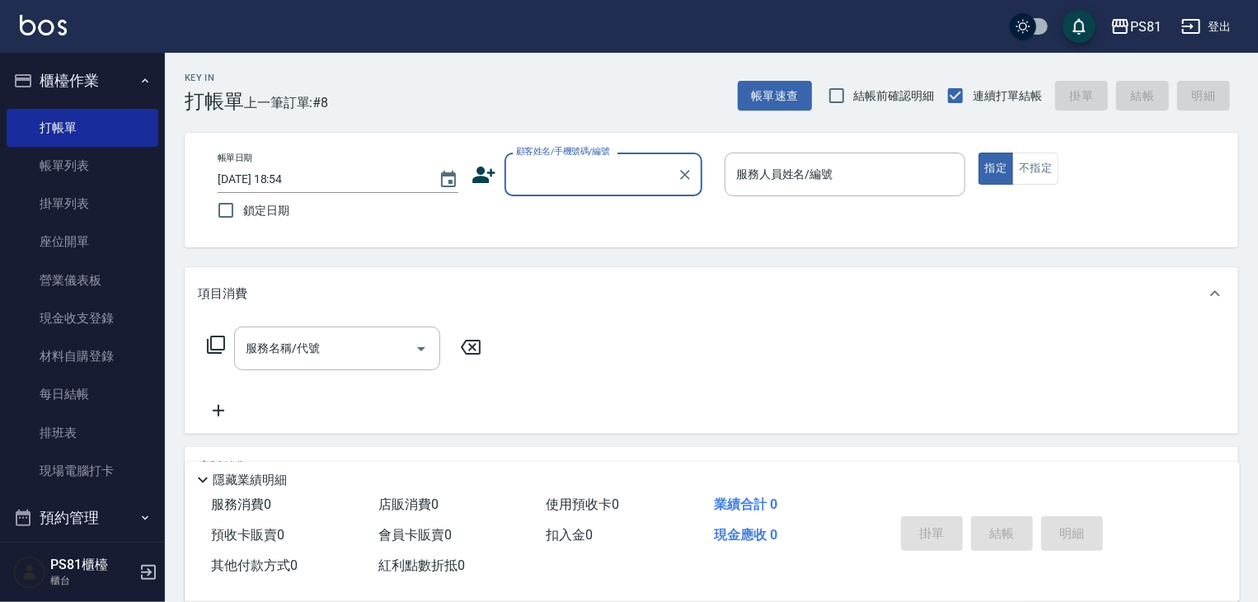
click at [574, 168] on input "顧客姓名/手機號碼/編號" at bounding box center [591, 174] width 158 height 29
click at [574, 169] on input "顧客姓名/手機號碼/編號" at bounding box center [591, 174] width 158 height 29
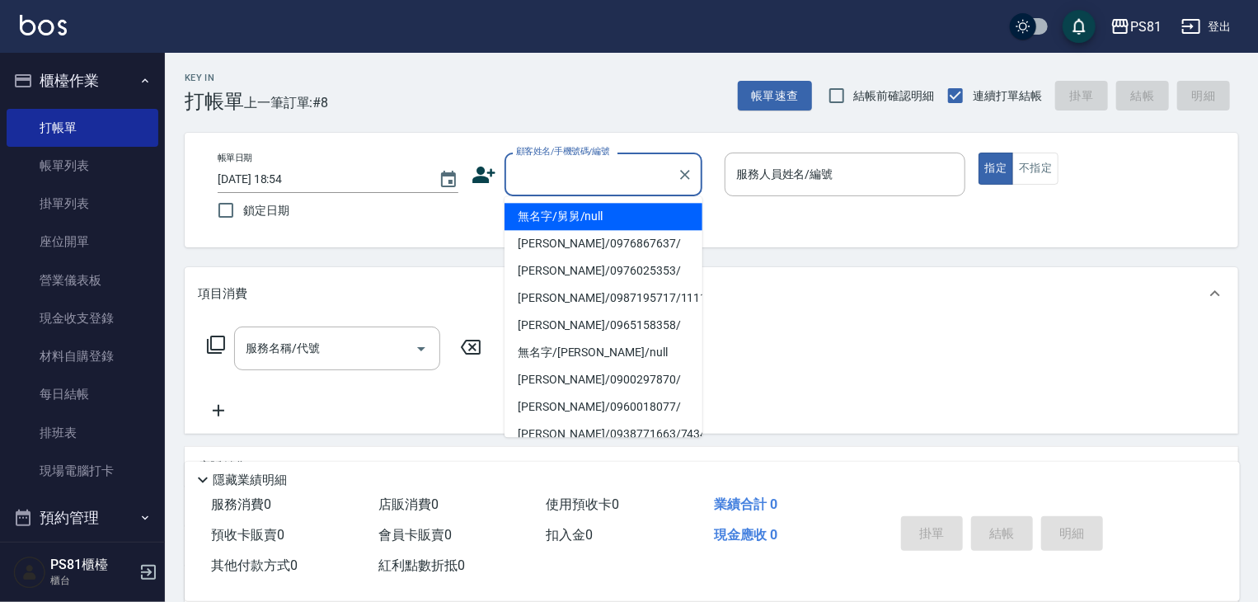
click at [574, 169] on input "顧客姓名/手機號碼/編號" at bounding box center [591, 174] width 158 height 29
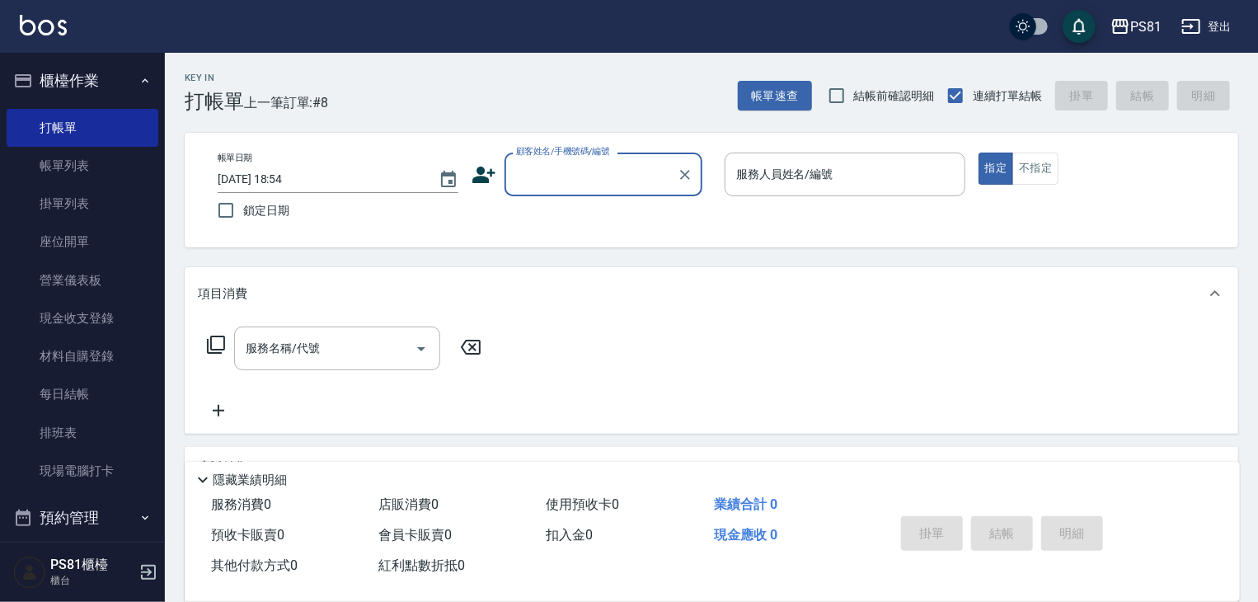
click at [574, 169] on input "顧客姓名/手機號碼/編號" at bounding box center [591, 174] width 158 height 29
type input "ㄓ"
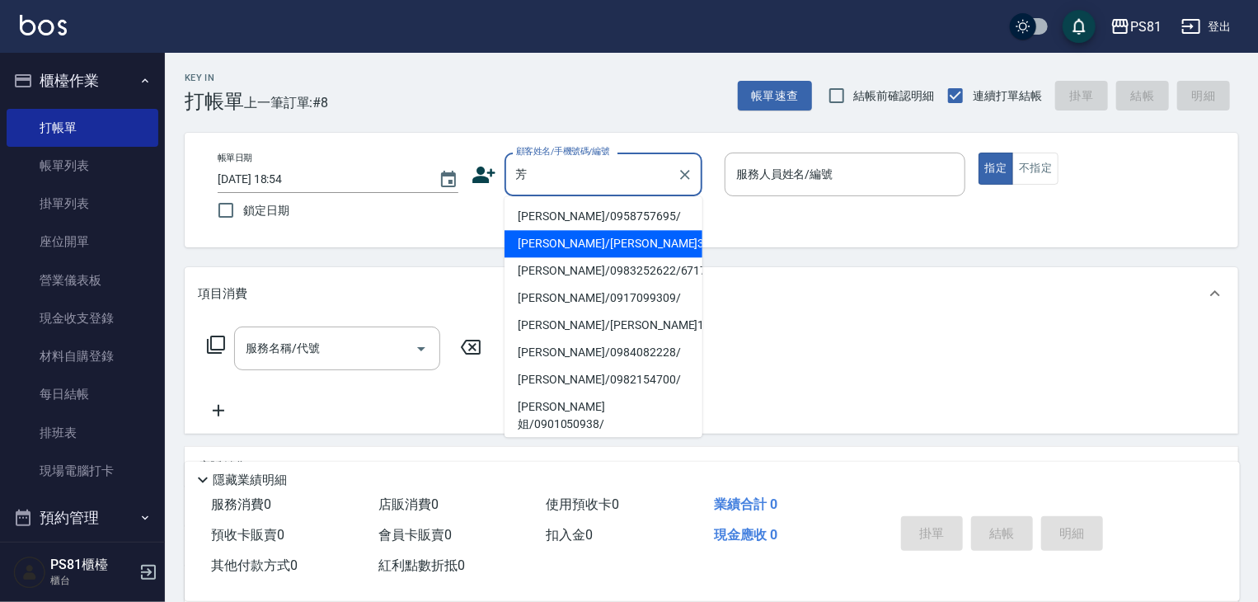
click at [626, 241] on li "[PERSON_NAME]/[PERSON_NAME]3656/3656" at bounding box center [603, 243] width 198 height 27
type input "[PERSON_NAME]/[PERSON_NAME]3656/3656"
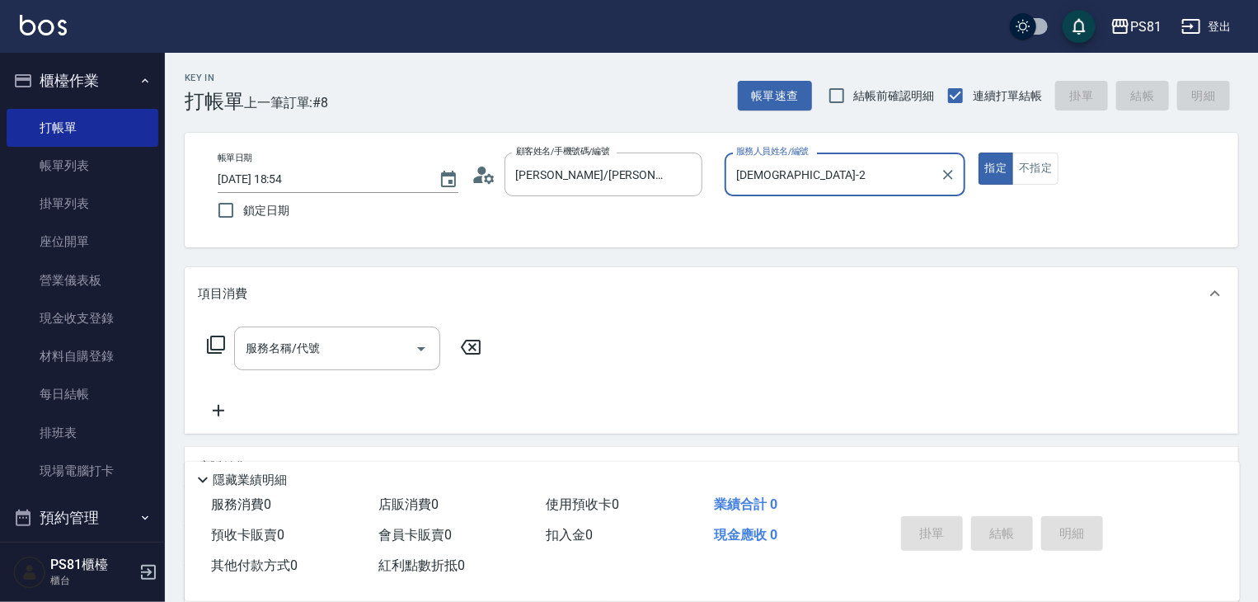
click at [833, 156] on div "[PERSON_NAME]-2 服務人員姓名/編號" at bounding box center [844, 174] width 241 height 44
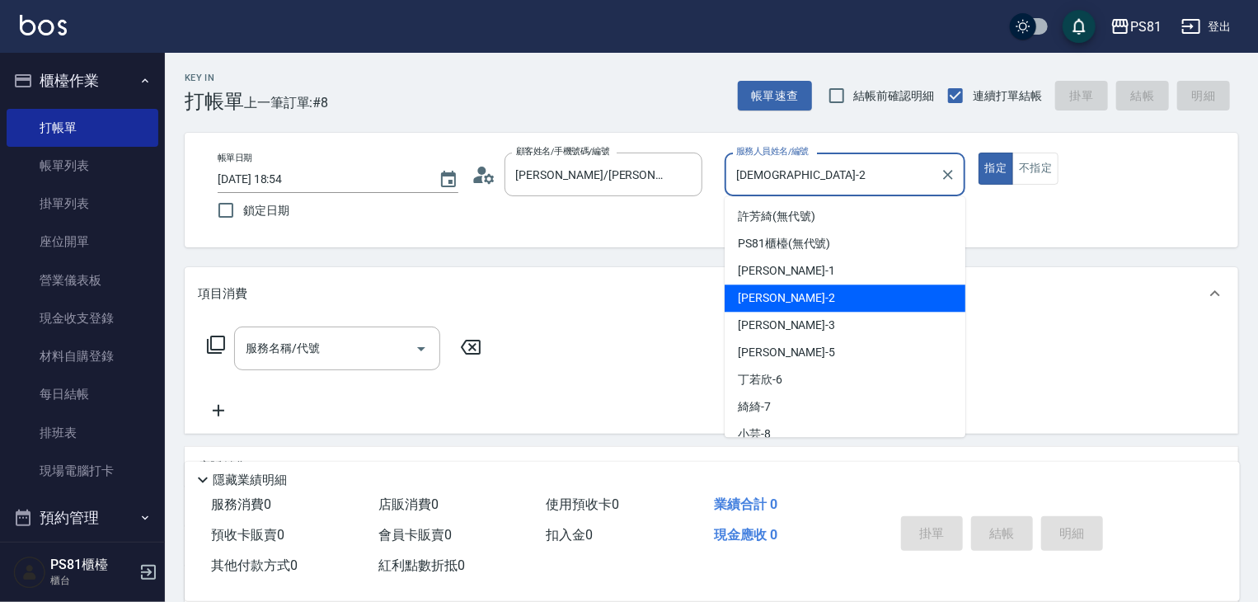
click at [828, 169] on input "[DEMOGRAPHIC_DATA]-2" at bounding box center [832, 174] width 201 height 29
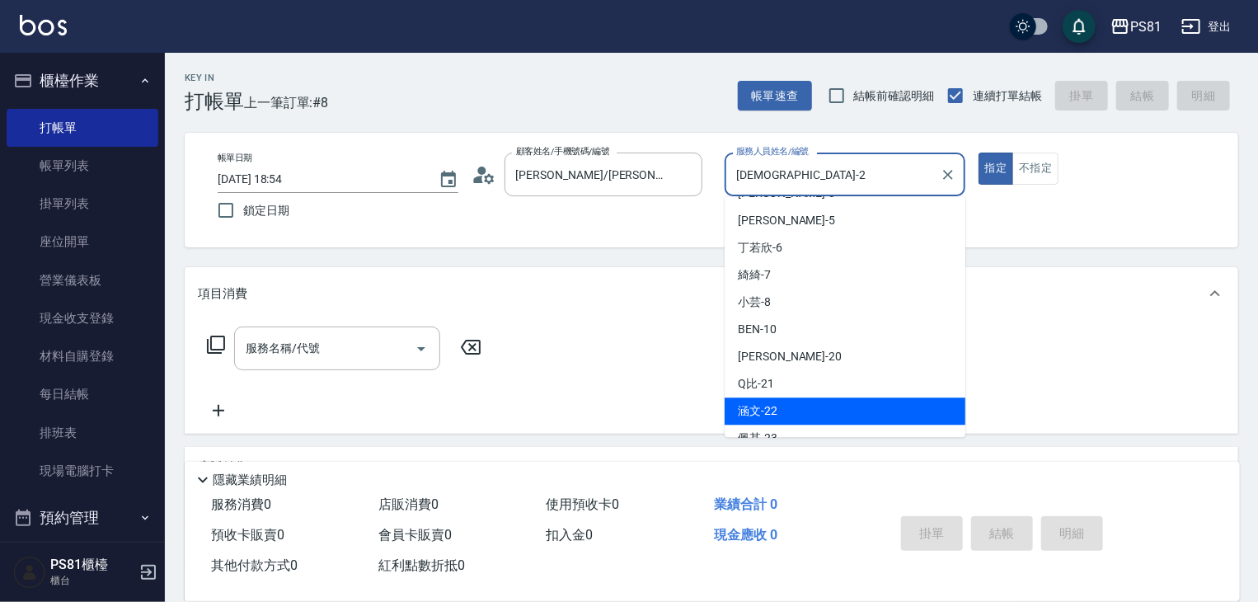
scroll to position [234, 0]
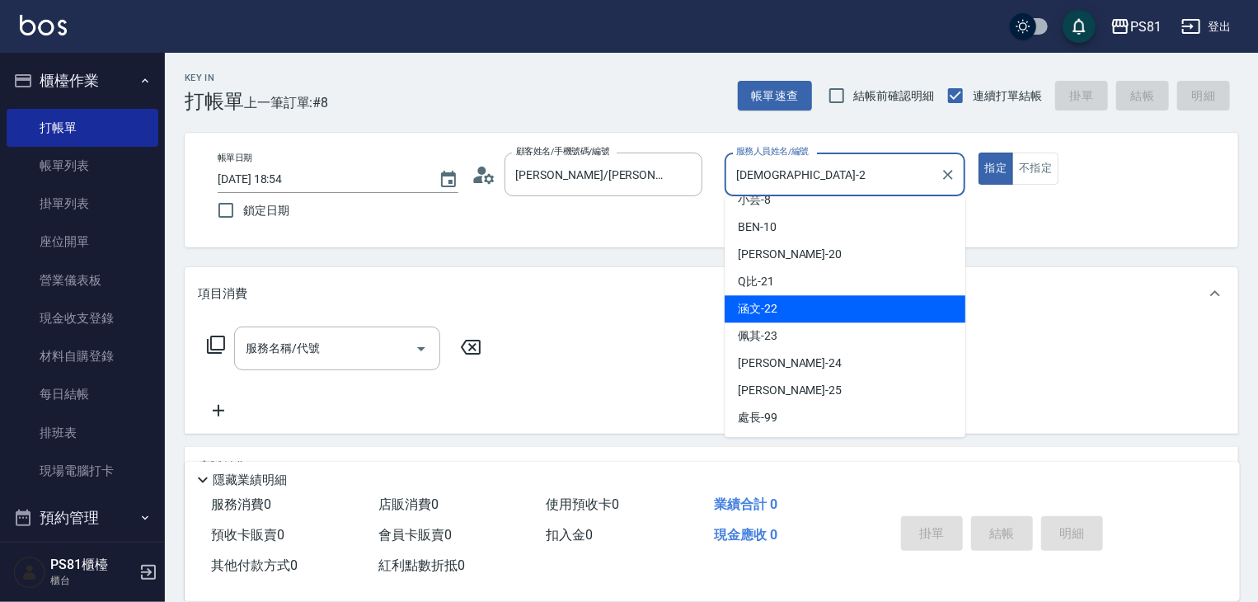
click at [808, 312] on div "涵文 -22" at bounding box center [844, 308] width 241 height 27
type input "涵文-22"
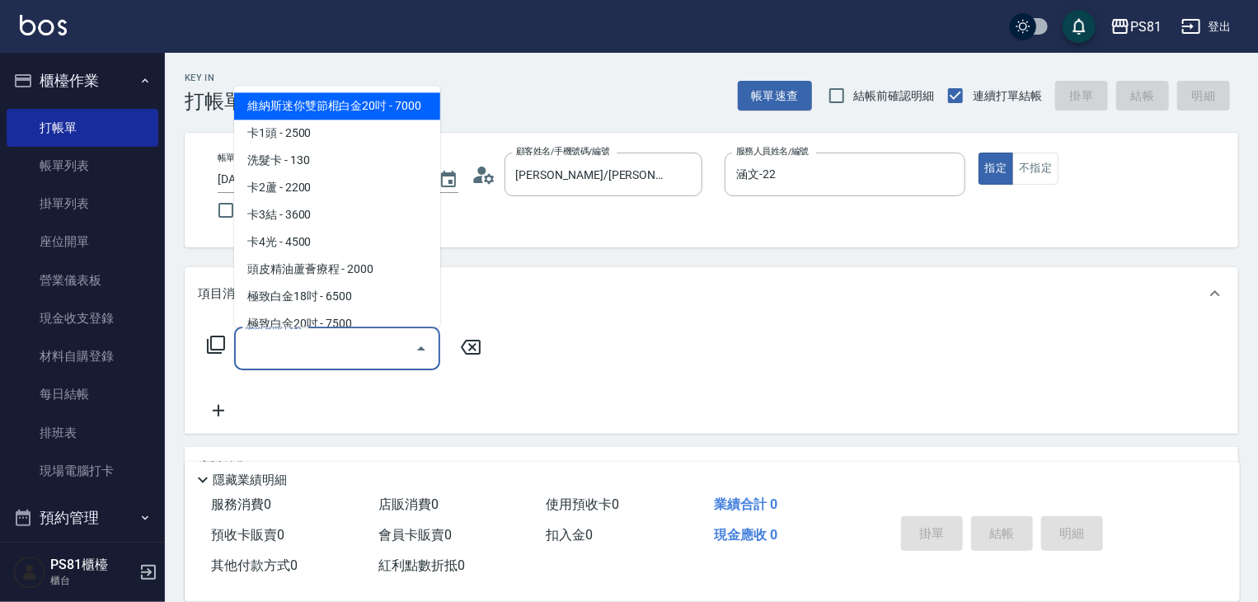
click at [335, 359] on input "服務名稱/代號" at bounding box center [324, 348] width 166 height 29
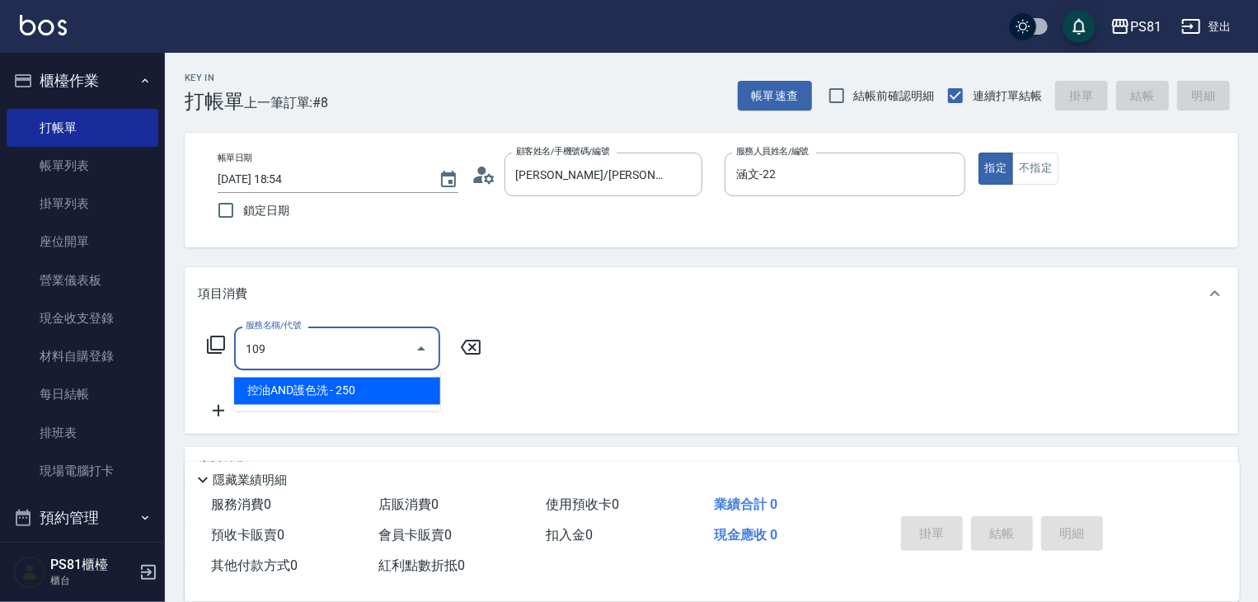
click at [323, 387] on span "控油AND護色洗 - 250" at bounding box center [337, 390] width 206 height 27
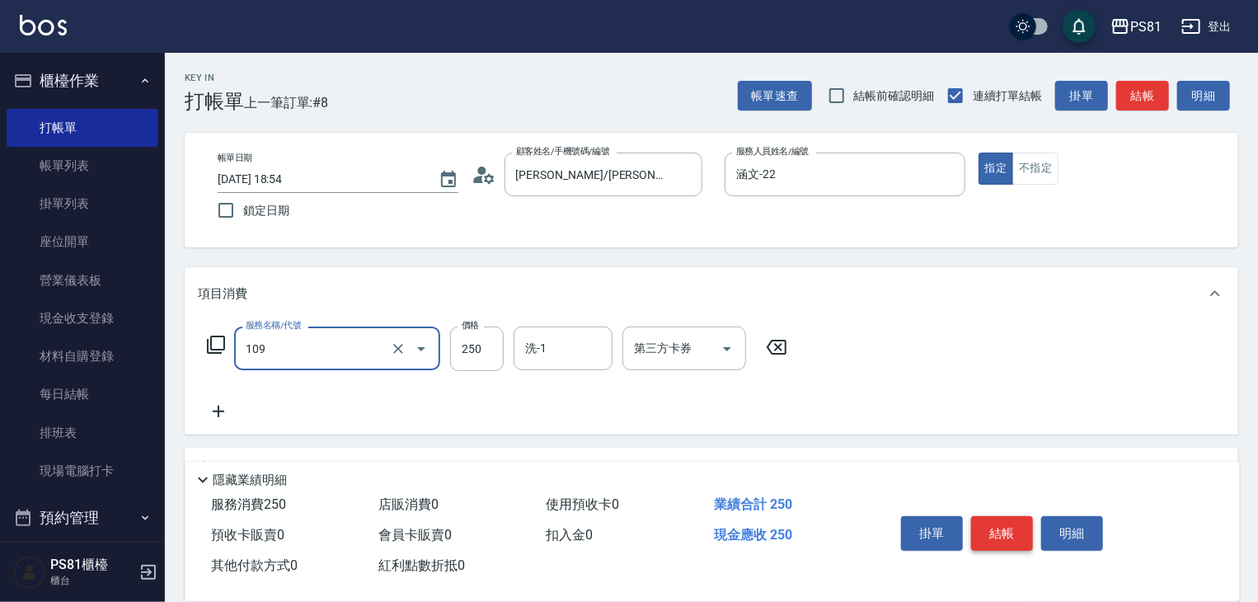
type input "控油AND護色洗(109)"
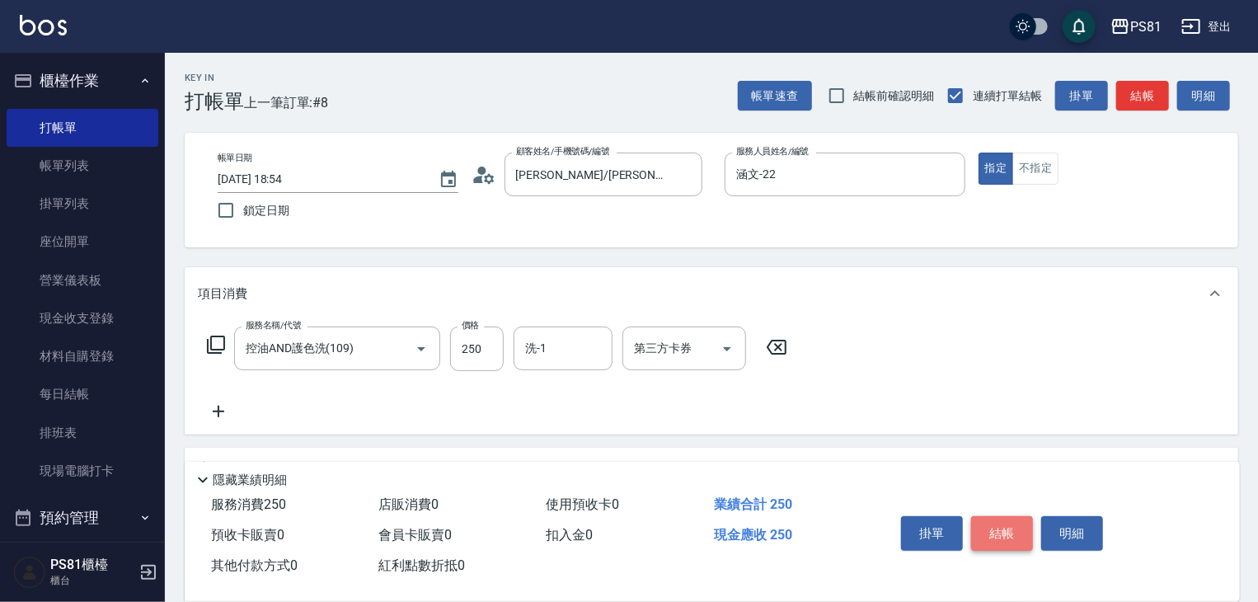
click at [1004, 533] on button "結帳" at bounding box center [1002, 533] width 62 height 35
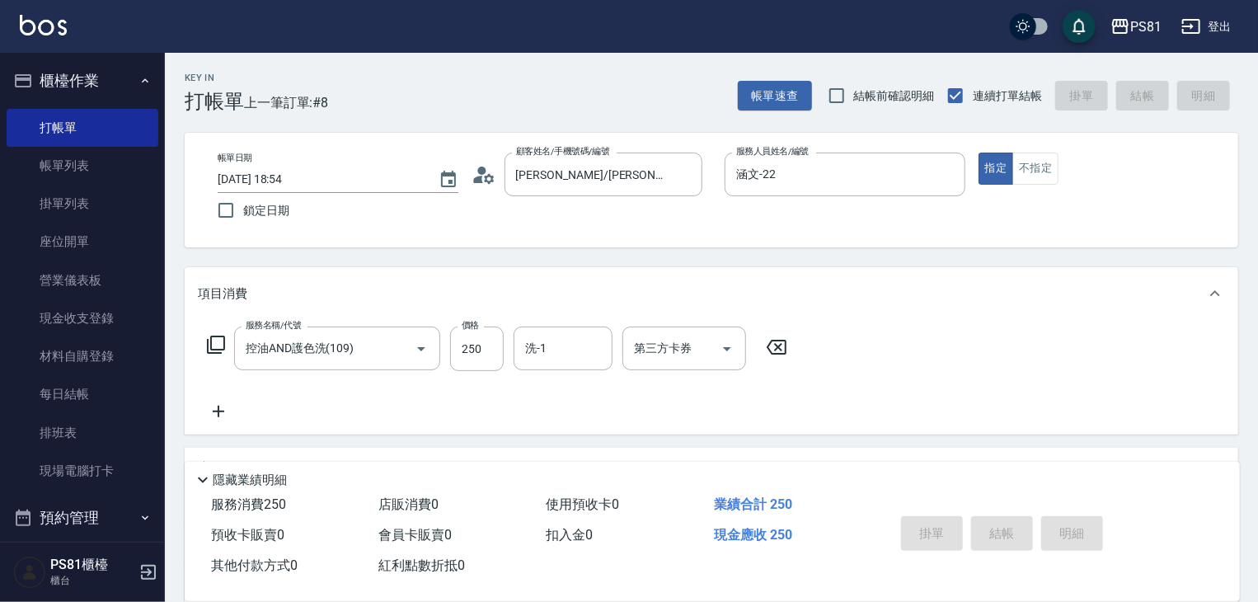
type input "[DATE] 18:55"
